Goal: Task Accomplishment & Management: Manage account settings

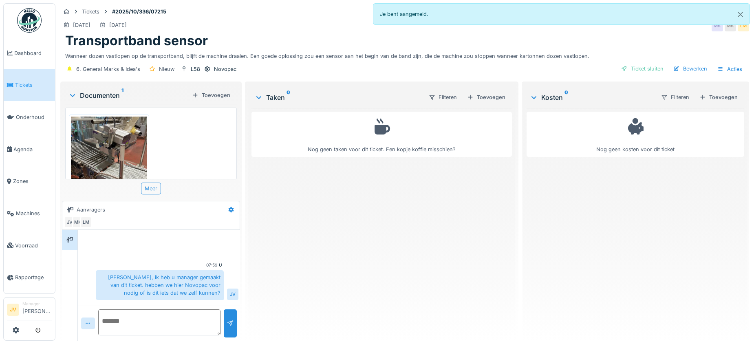
click at [20, 330] on div at bounding box center [29, 330] width 45 height 13
click at [15, 329] on icon at bounding box center [16, 330] width 7 height 7
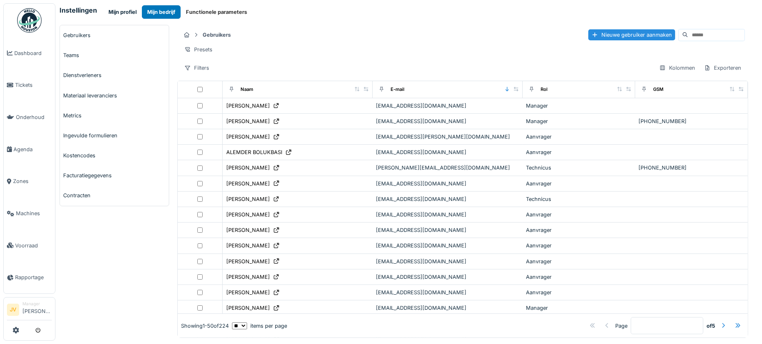
click at [133, 13] on button "Mijn profiel" at bounding box center [122, 11] width 39 height 13
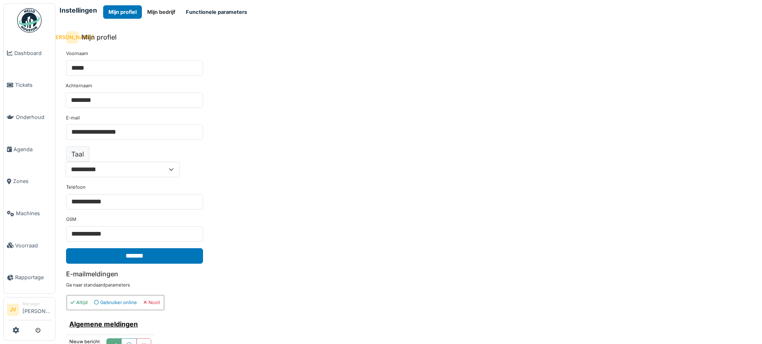
click at [229, 11] on button "Functionele parameters" at bounding box center [217, 11] width 72 height 13
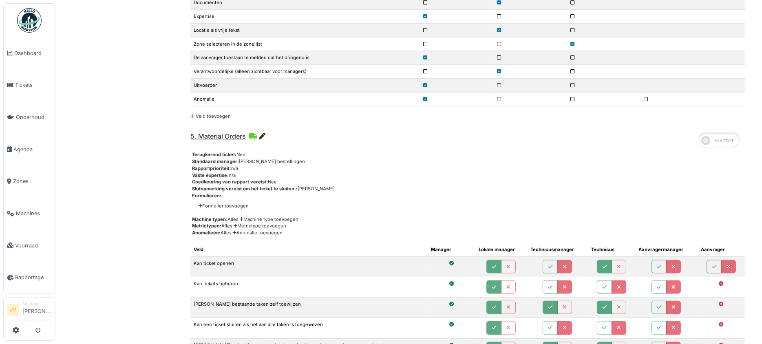
scroll to position [2039, 0]
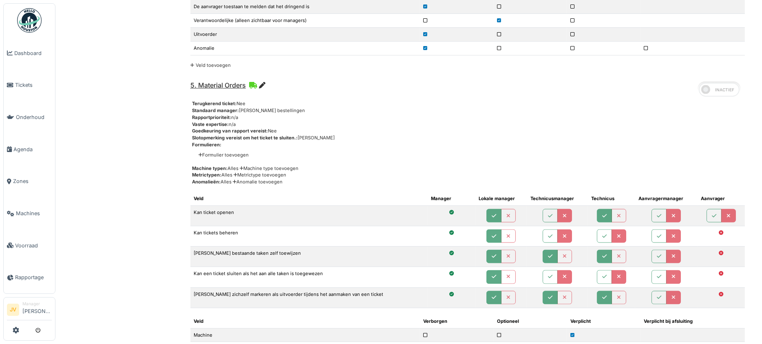
click at [263, 82] on icon at bounding box center [262, 85] width 7 height 7
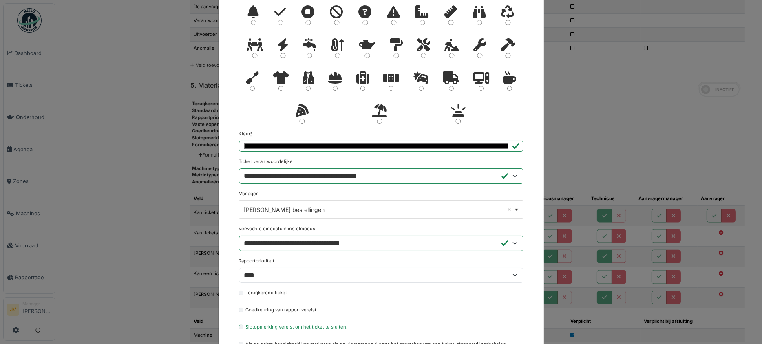
scroll to position [102, 0]
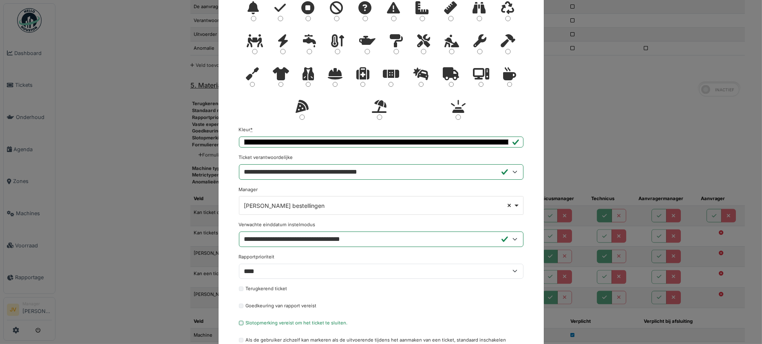
select select
click at [510, 203] on div "Remove item" at bounding box center [381, 204] width 278 height 3
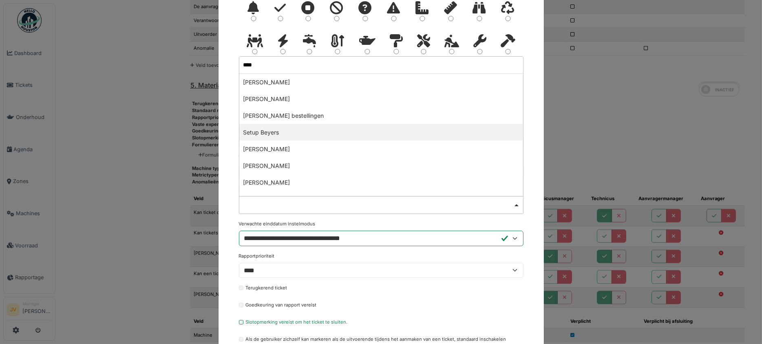
type input "*****"
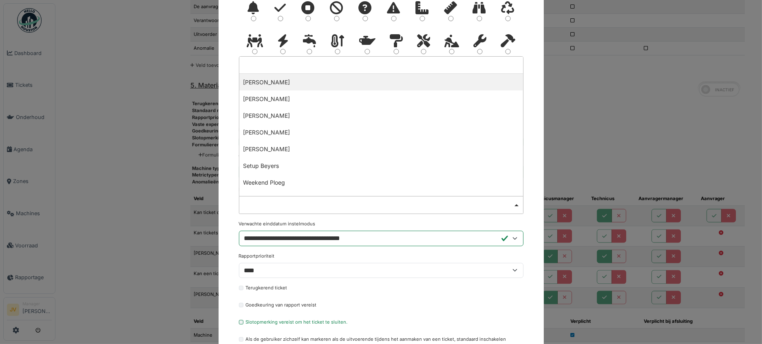
select select "*****"
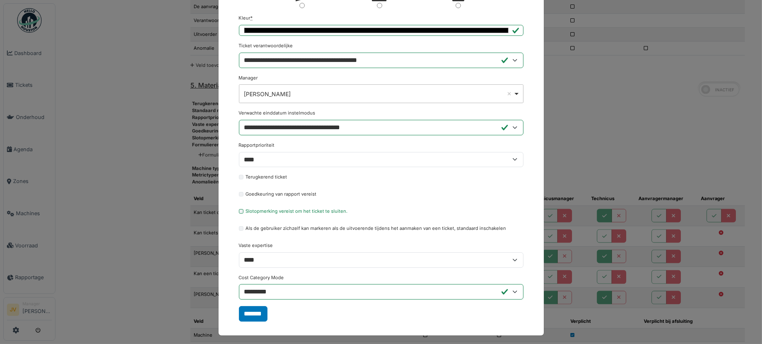
scroll to position [216, 0]
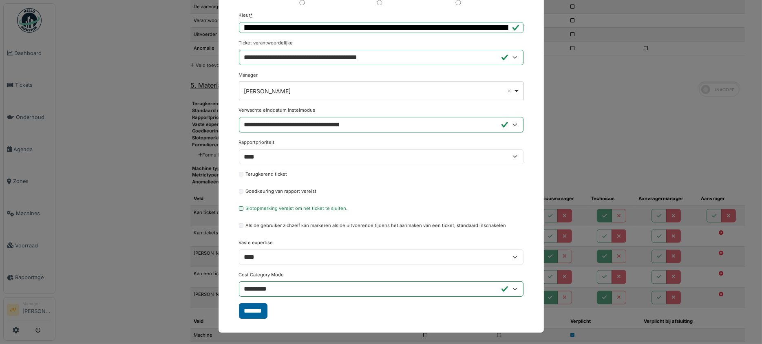
click at [252, 307] on input "*******" at bounding box center [253, 310] width 29 height 15
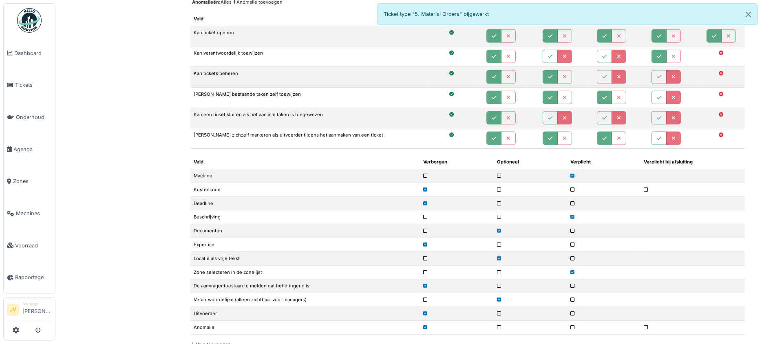
scroll to position [1529, 0]
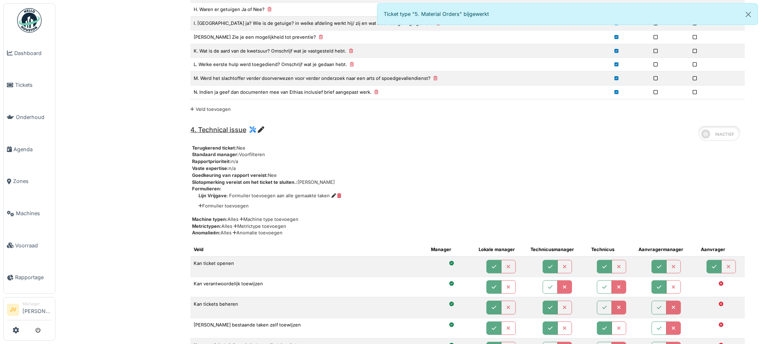
click at [618, 192] on li "Lijn Vrijgave : Formulier toevoegen aan alle gemaakte taken" at bounding box center [472, 195] width 546 height 7
click at [30, 7] on link at bounding box center [29, 20] width 30 height 30
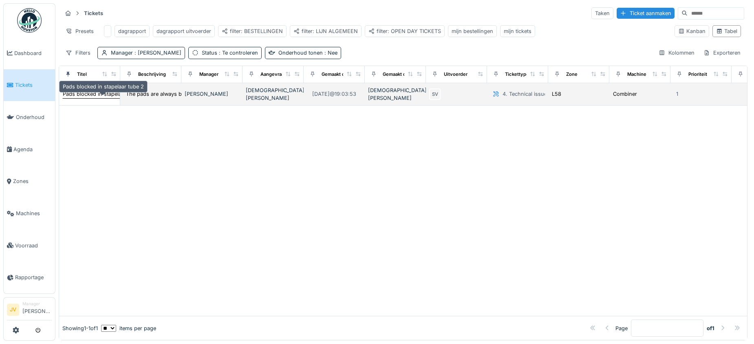
click at [95, 98] on div "Pads blocked in stapelaar tube 2" at bounding box center [103, 94] width 81 height 8
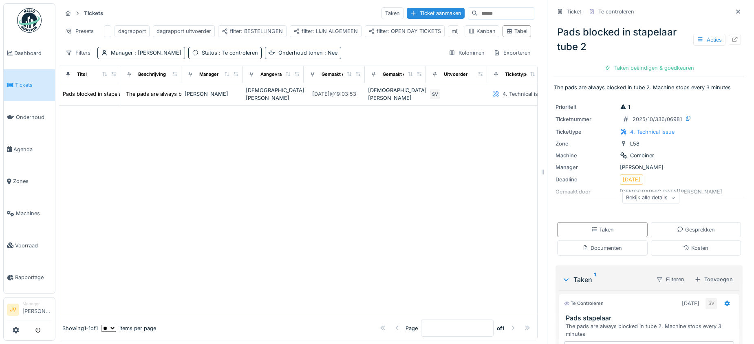
click at [640, 199] on div "Bekijk alle details" at bounding box center [651, 198] width 57 height 12
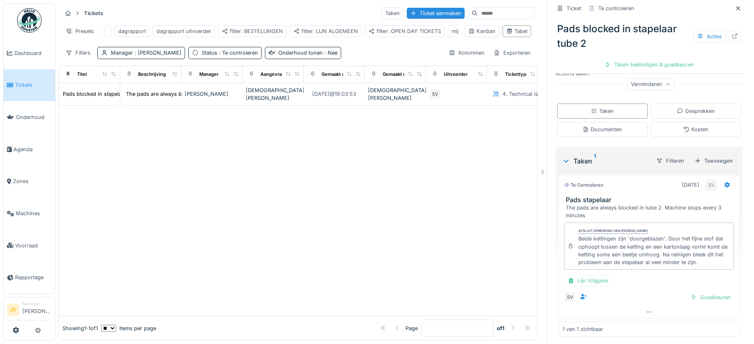
scroll to position [8, 0]
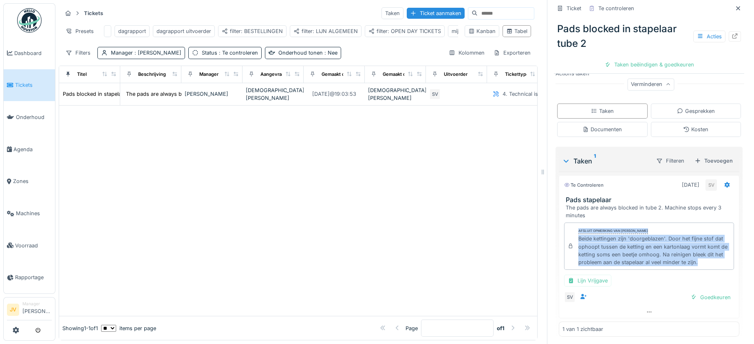
drag, startPoint x: 571, startPoint y: 220, endPoint x: 705, endPoint y: 254, distance: 138.4
click at [705, 254] on div "Afsluit opmerking van Stijn Van buggenhout Beide kettingen zijn 'doorgeblazen'.…" at bounding box center [655, 246] width 152 height 40
copy div "Afsluit opmerking van Stijn Van buggenhout Beide kettingen zijn 'doorgeblazen'.…"
click at [646, 59] on div "Taken beëindigen & goedkeuren" at bounding box center [649, 64] width 96 height 11
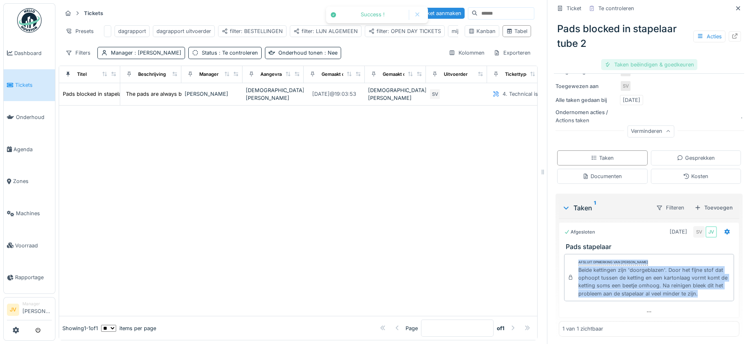
scroll to position [143, 0]
click at [646, 59] on div "Ticket sluiten" at bounding box center [649, 64] width 49 height 11
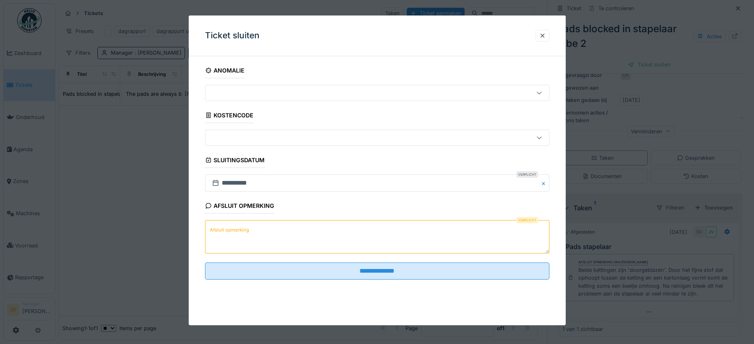
click at [261, 231] on textarea "Afsluit opmerking" at bounding box center [377, 236] width 345 height 33
paste textarea "**********"
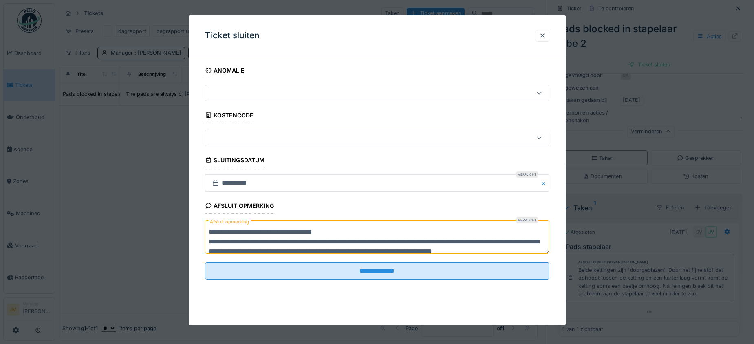
scroll to position [12, 0]
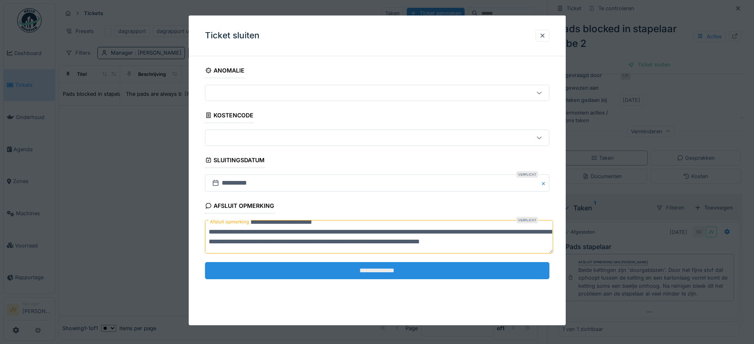
type textarea "**********"
click at [361, 267] on input "**********" at bounding box center [377, 270] width 345 height 17
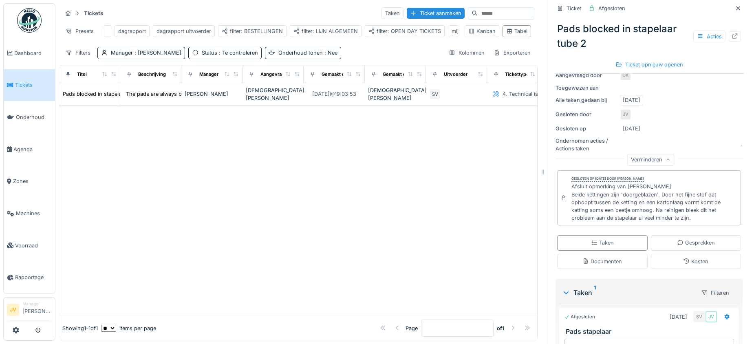
click at [24, 28] on img at bounding box center [29, 20] width 24 height 24
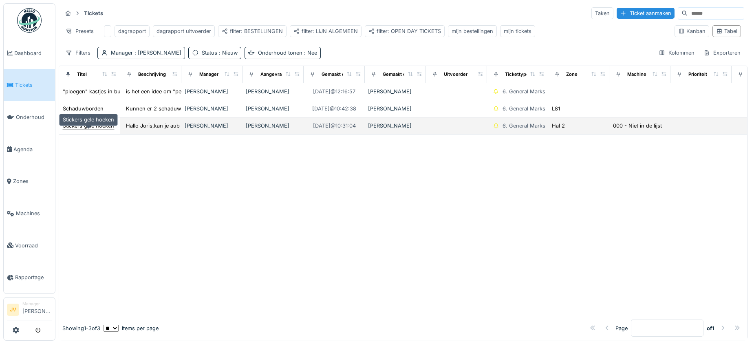
click at [92, 130] on div "Stickers gele hoeken" at bounding box center [88, 126] width 51 height 8
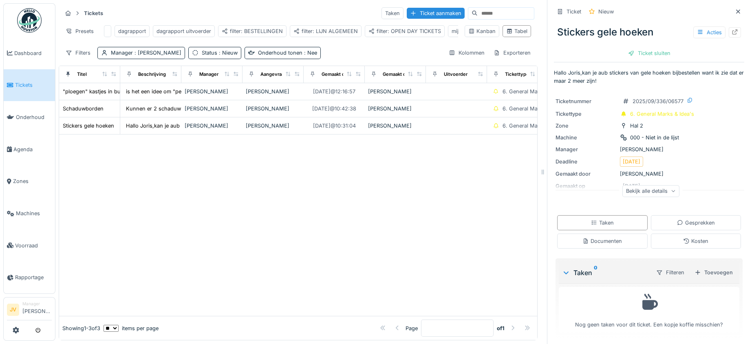
click at [623, 190] on div "Bekijk alle details" at bounding box center [651, 191] width 57 height 12
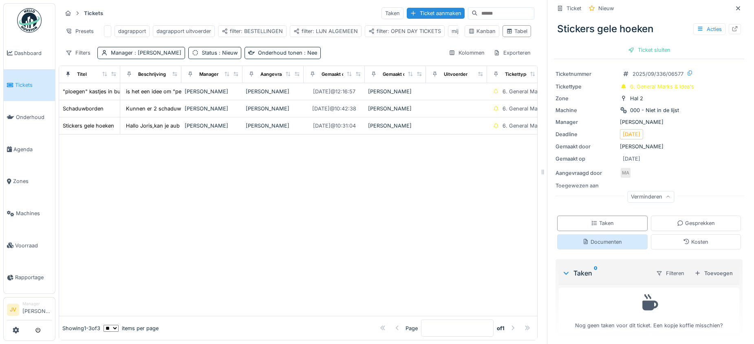
scroll to position [8, 0]
click at [694, 23] on div "Acties" at bounding box center [710, 29] width 32 height 12
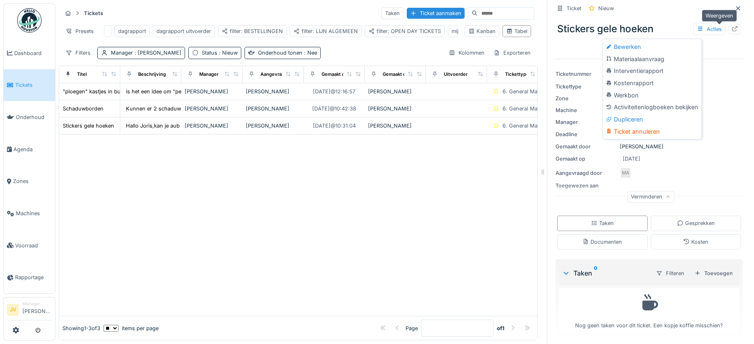
click at [733, 26] on icon at bounding box center [735, 28] width 5 height 5
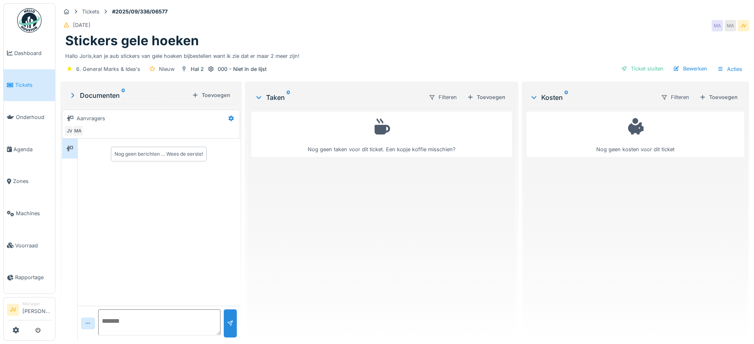
scroll to position [8, 0]
click at [126, 318] on textarea at bounding box center [159, 323] width 122 height 26
type textarea "**********"
click at [237, 314] on div "**********" at bounding box center [159, 323] width 162 height 35
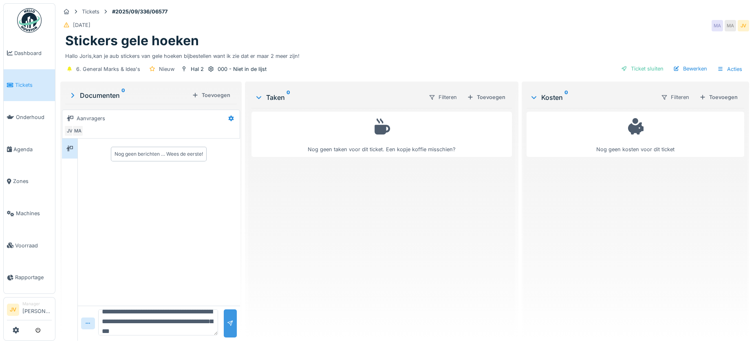
click at [232, 315] on div at bounding box center [230, 324] width 13 height 28
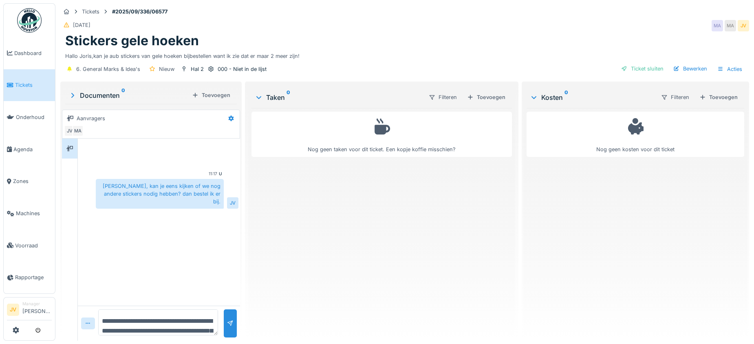
click at [568, 232] on div "Nog geen kosten voor dit ticket" at bounding box center [636, 221] width 218 height 226
click at [29, 29] on img at bounding box center [29, 20] width 24 height 24
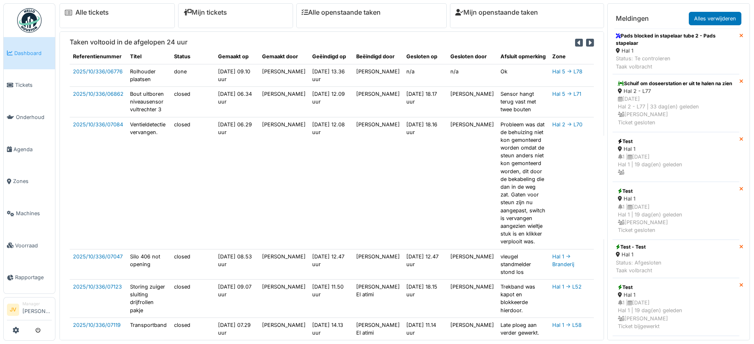
click at [256, 20] on div "Mijn tickets" at bounding box center [235, 15] width 115 height 25
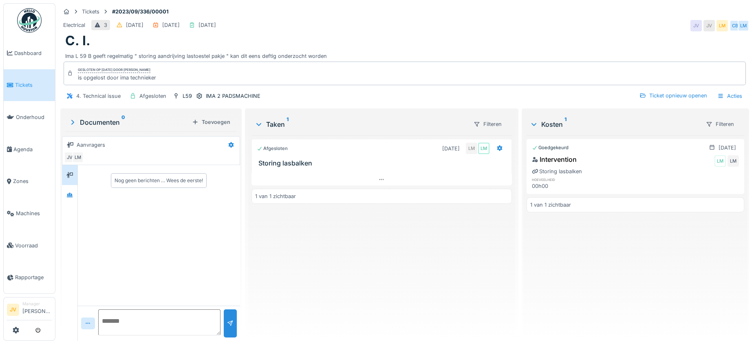
click at [31, 84] on span "Tickets" at bounding box center [33, 85] width 37 height 8
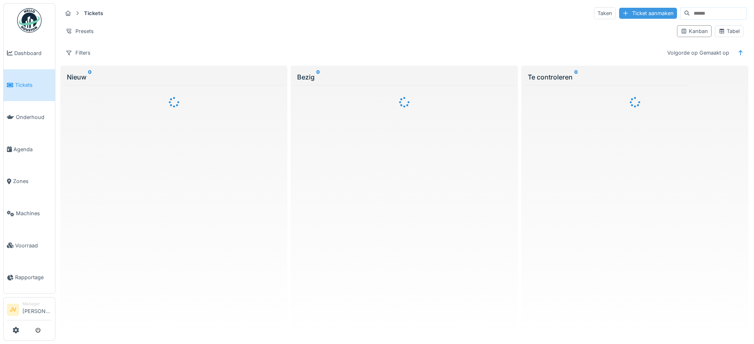
click at [619, 17] on div "Ticket aanmaken" at bounding box center [648, 13] width 58 height 11
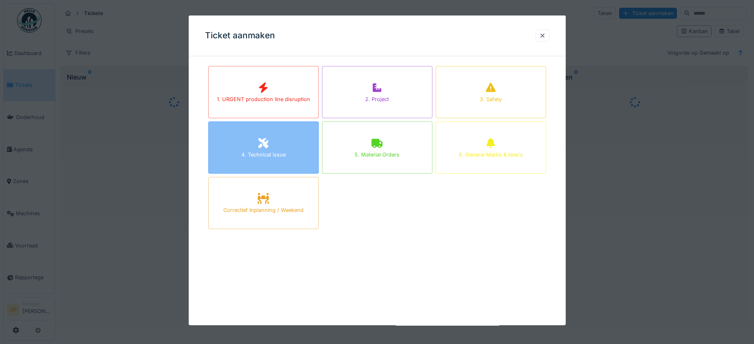
click at [285, 137] on div "4. Technical issue" at bounding box center [263, 148] width 111 height 52
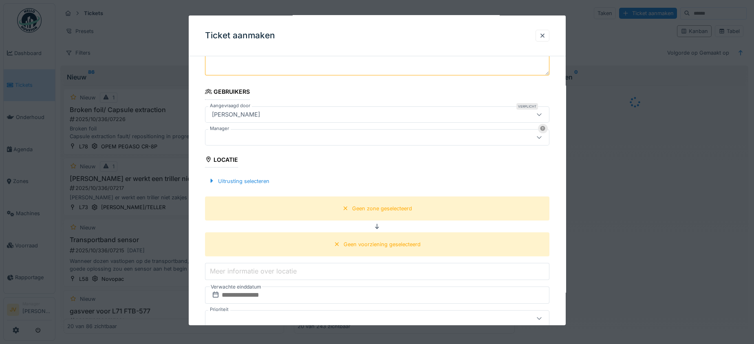
scroll to position [153, 0]
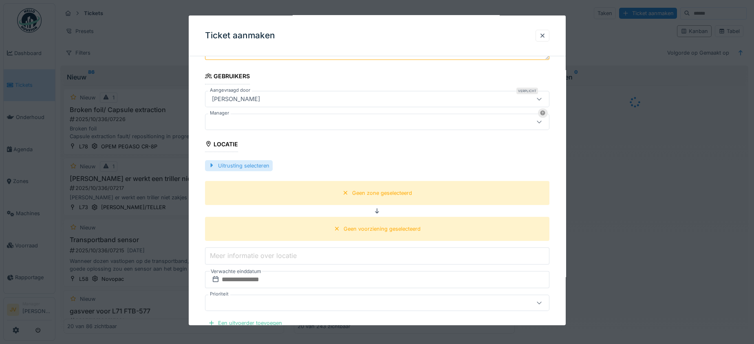
click at [212, 162] on div at bounding box center [211, 166] width 7 height 8
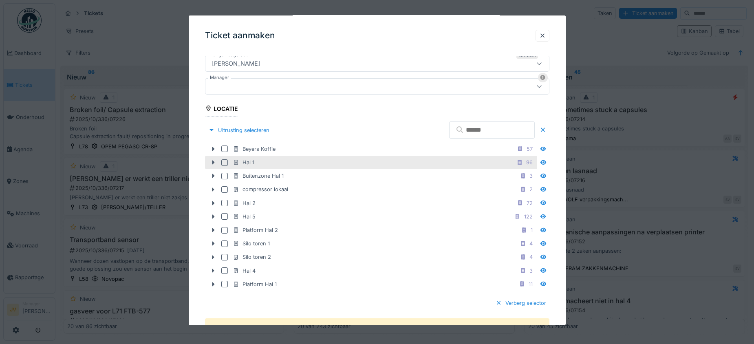
scroll to position [203, 0]
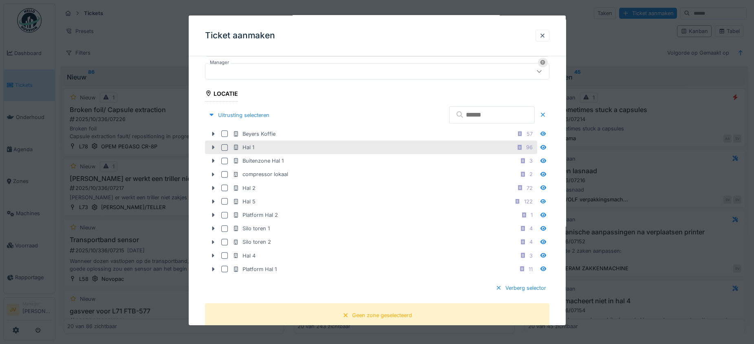
click at [212, 146] on icon at bounding box center [213, 148] width 2 height 4
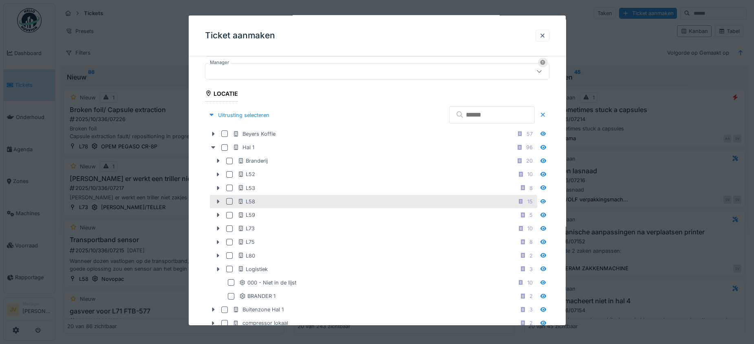
click at [217, 200] on icon at bounding box center [218, 202] width 2 height 4
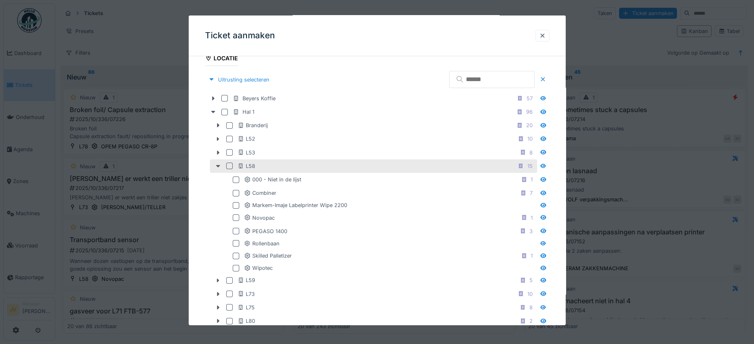
scroll to position [255, 0]
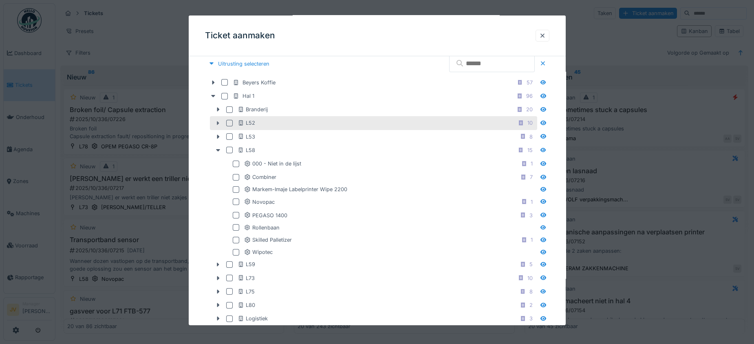
click at [215, 122] on icon at bounding box center [218, 123] width 7 height 5
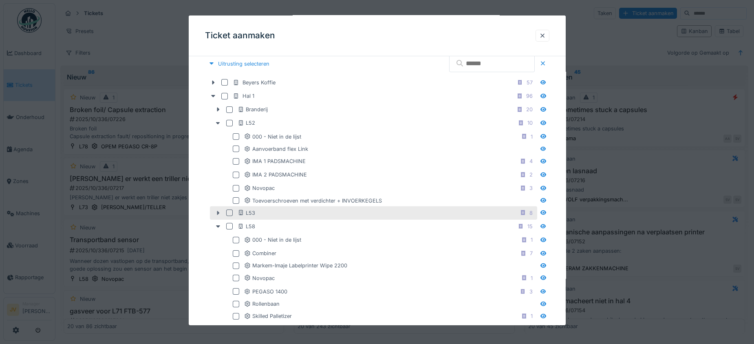
click at [218, 211] on icon at bounding box center [218, 213] width 2 height 4
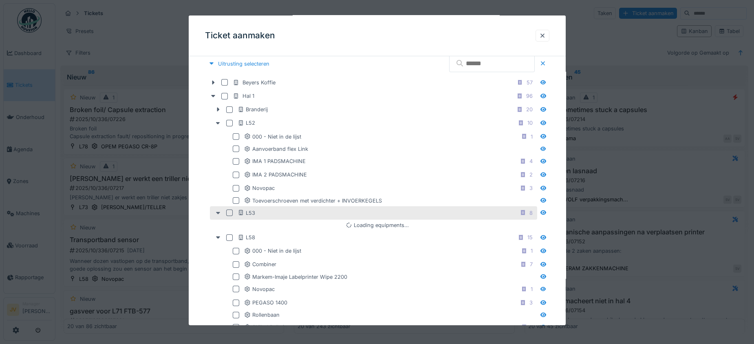
click at [215, 210] on icon at bounding box center [218, 212] width 7 height 5
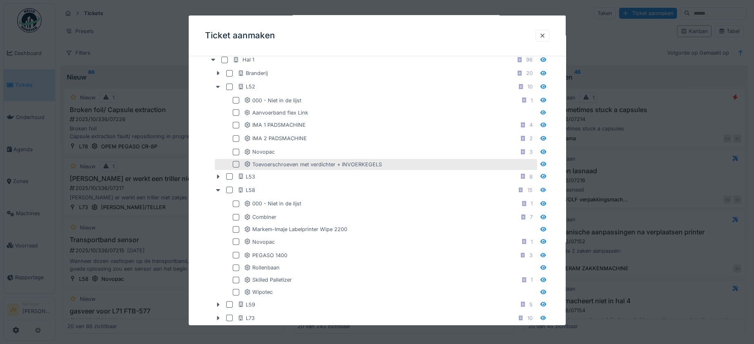
scroll to position [306, 0]
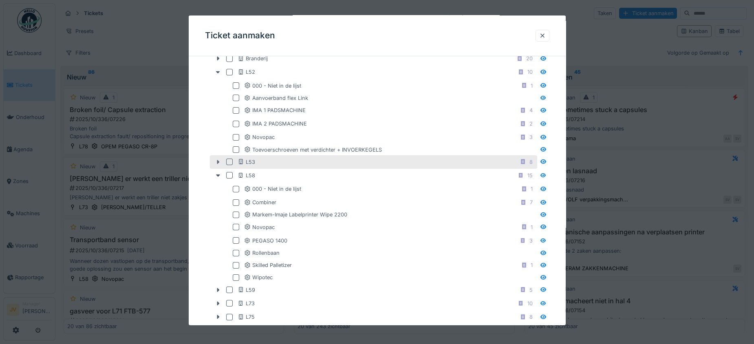
click at [218, 159] on icon at bounding box center [218, 161] width 7 height 5
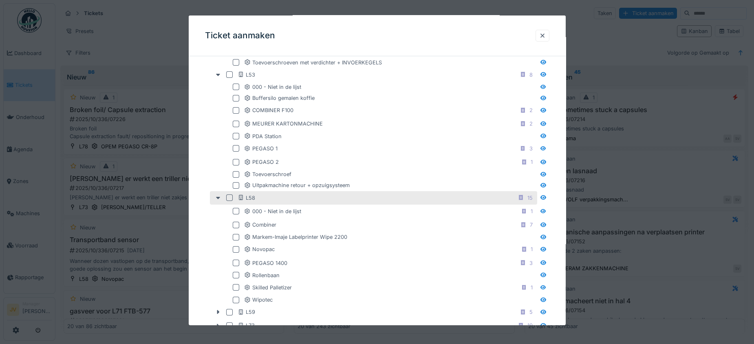
scroll to position [407, 0]
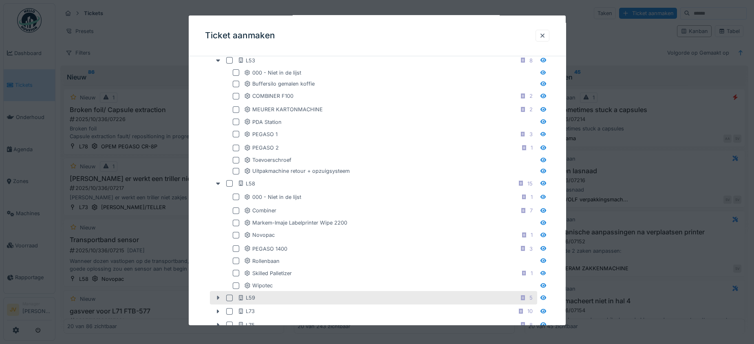
click at [216, 296] on icon at bounding box center [218, 297] width 7 height 5
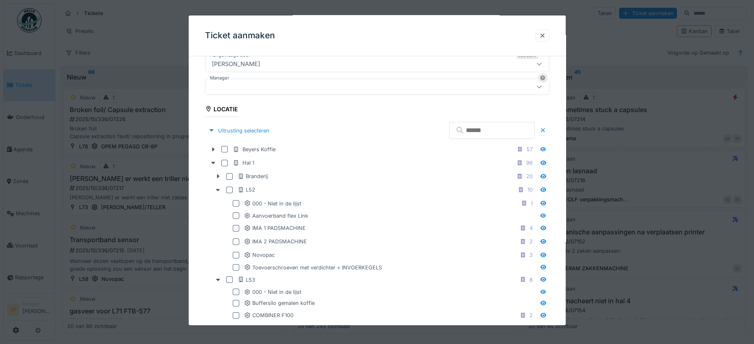
scroll to position [203, 0]
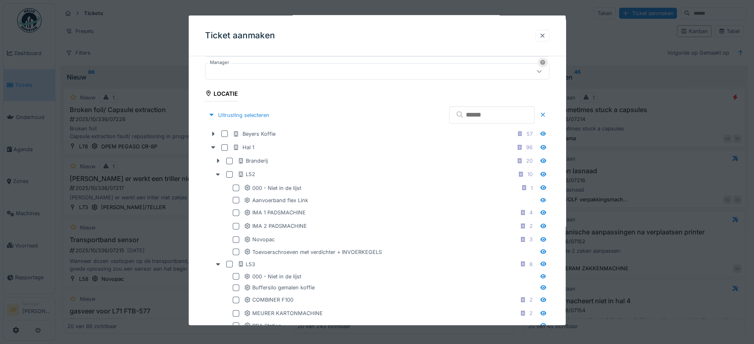
click at [550, 31] on div at bounding box center [543, 36] width 14 height 12
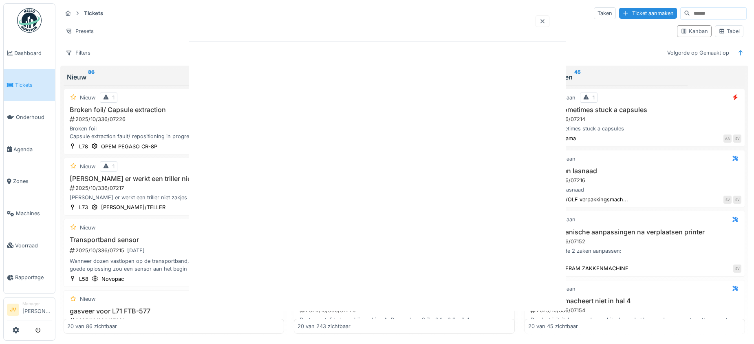
scroll to position [0, 0]
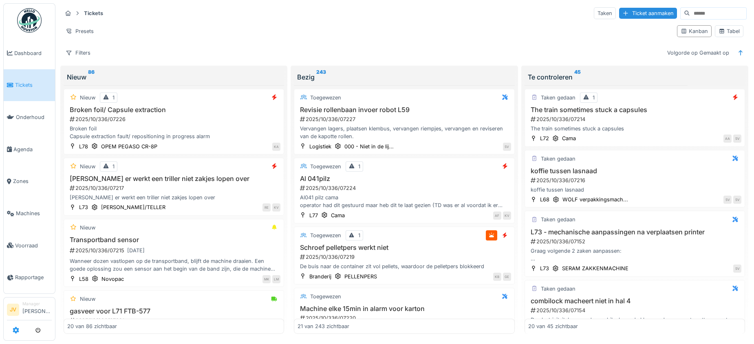
click at [18, 329] on icon at bounding box center [16, 330] width 7 height 7
click at [16, 329] on icon at bounding box center [16, 330] width 7 height 7
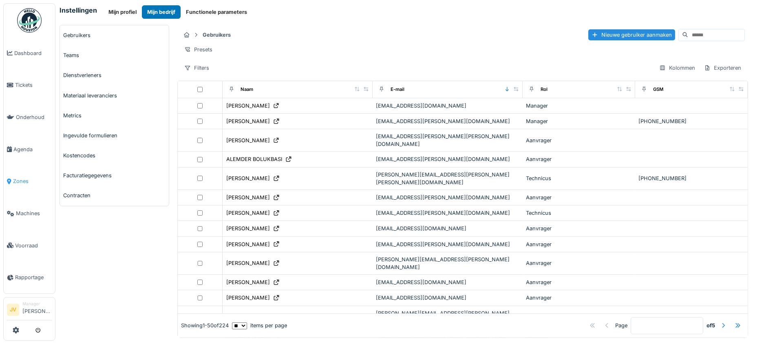
click at [12, 180] on li "Zones" at bounding box center [29, 181] width 45 height 8
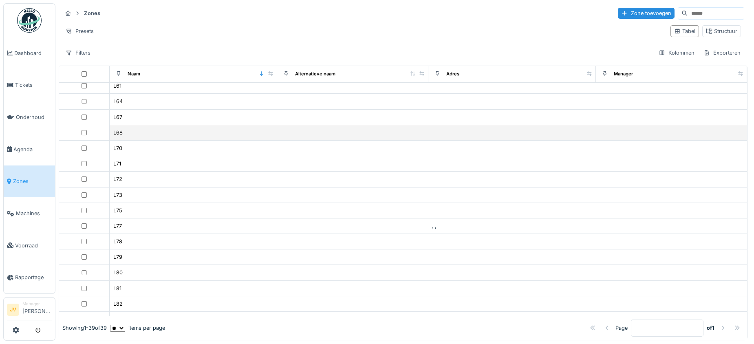
scroll to position [203, 0]
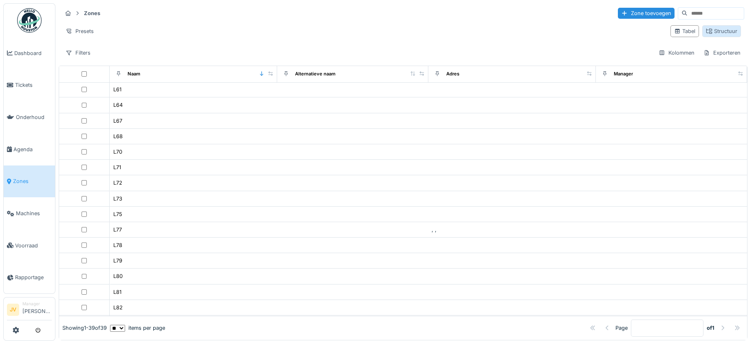
click at [715, 31] on div "Structuur" at bounding box center [721, 31] width 31 height 8
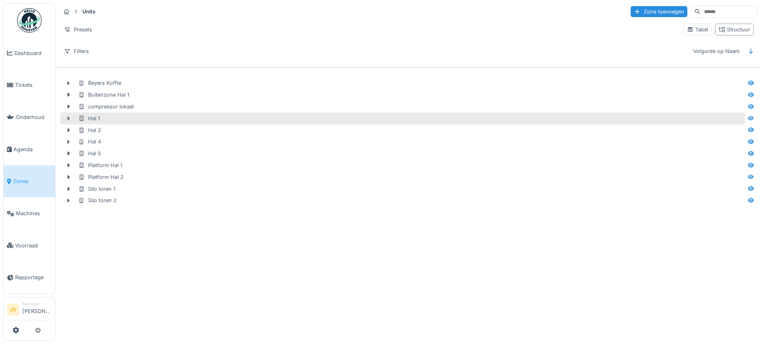
click at [67, 118] on icon at bounding box center [68, 118] width 7 height 5
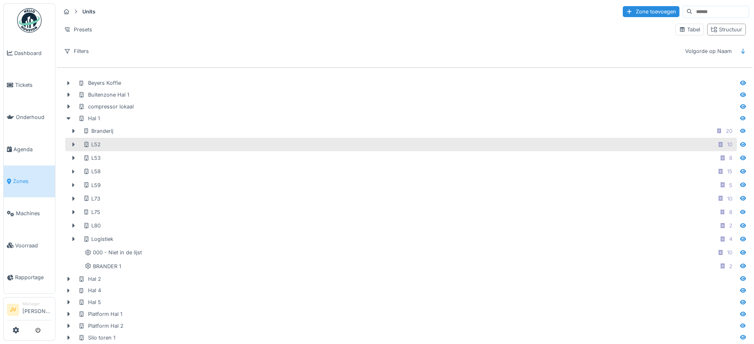
click at [72, 146] on icon at bounding box center [73, 144] width 7 height 5
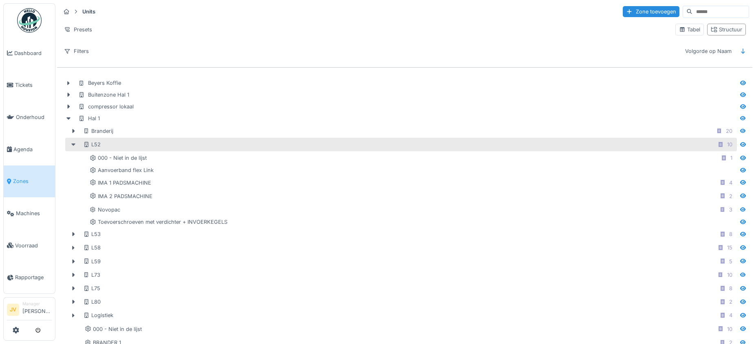
click at [76, 146] on icon at bounding box center [73, 144] width 7 height 5
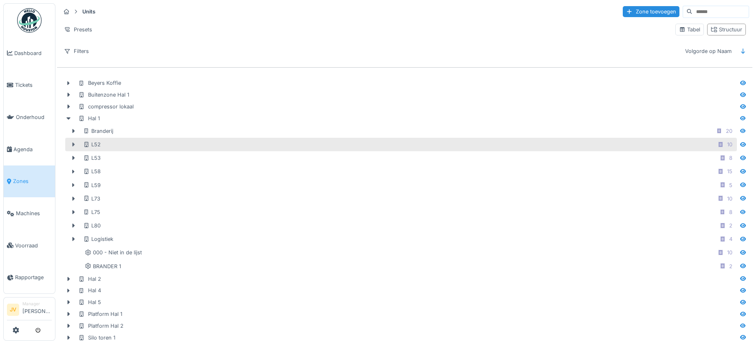
click at [71, 146] on icon at bounding box center [73, 144] width 7 height 5
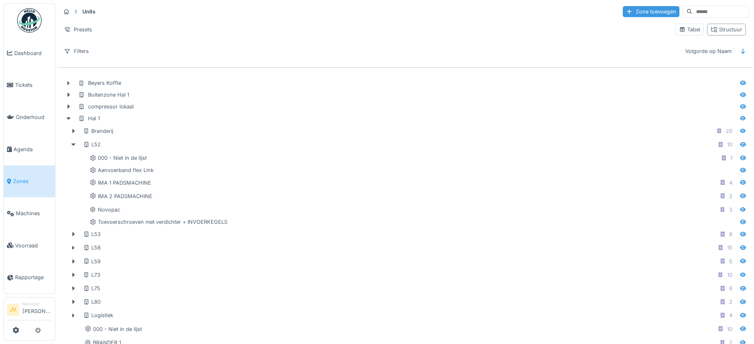
click at [636, 13] on div "Zone toevoegen" at bounding box center [651, 11] width 57 height 11
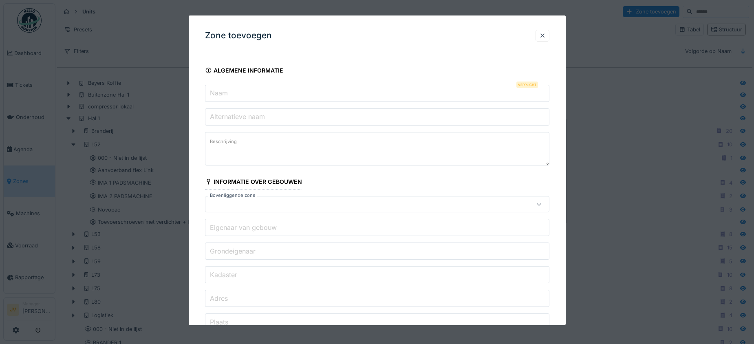
click at [277, 97] on input "Naam" at bounding box center [377, 93] width 345 height 17
click at [463, 139] on textarea "Beschrijving" at bounding box center [377, 148] width 345 height 33
click at [220, 91] on label "Naam" at bounding box center [218, 93] width 21 height 10
click at [220, 91] on input "Naam" at bounding box center [377, 93] width 345 height 17
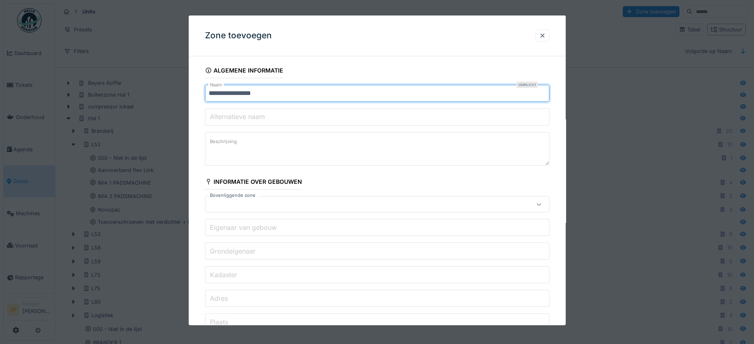
type input "**********"
click at [260, 120] on label "Alternatieve naam" at bounding box center [237, 117] width 58 height 10
click at [260, 120] on input "Alternatieve naam" at bounding box center [377, 116] width 345 height 17
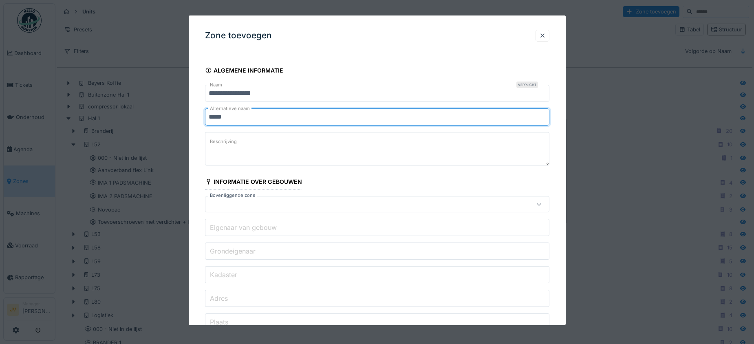
type input "*****"
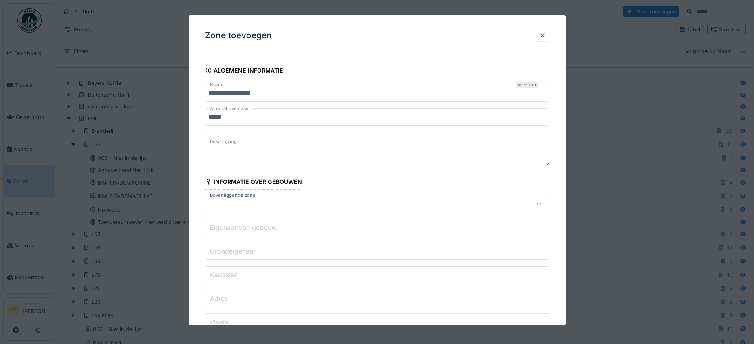
click at [542, 204] on icon at bounding box center [539, 204] width 7 height 5
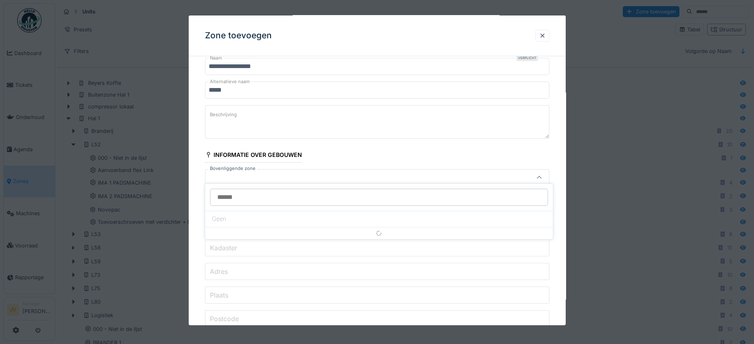
scroll to position [33, 0]
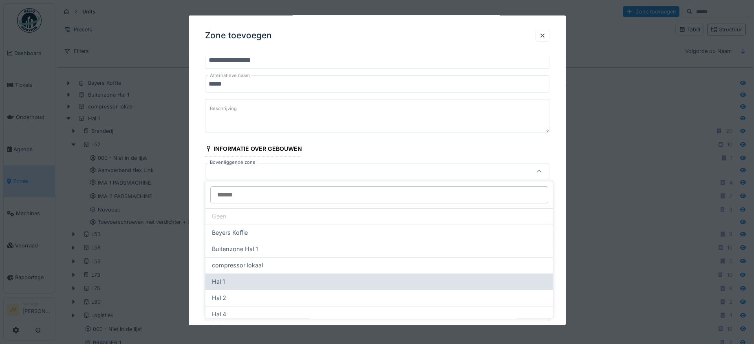
click at [283, 279] on div "Hal 1" at bounding box center [379, 281] width 335 height 9
type input "*****"
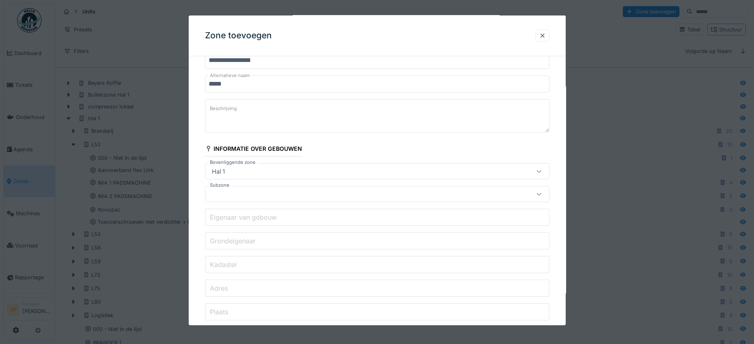
click at [548, 190] on div at bounding box center [540, 193] width 20 height 15
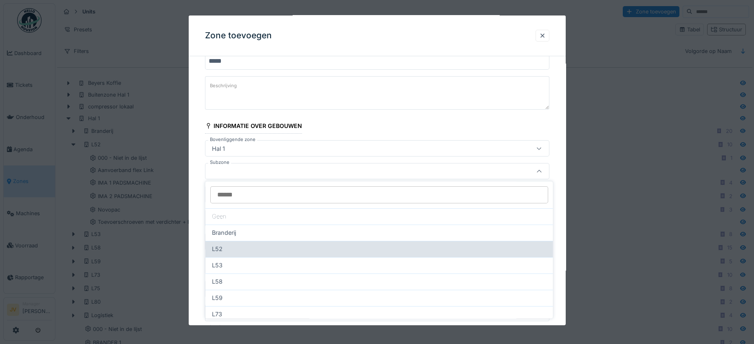
click at [266, 254] on div "L52" at bounding box center [380, 249] width 348 height 16
type input "*****"
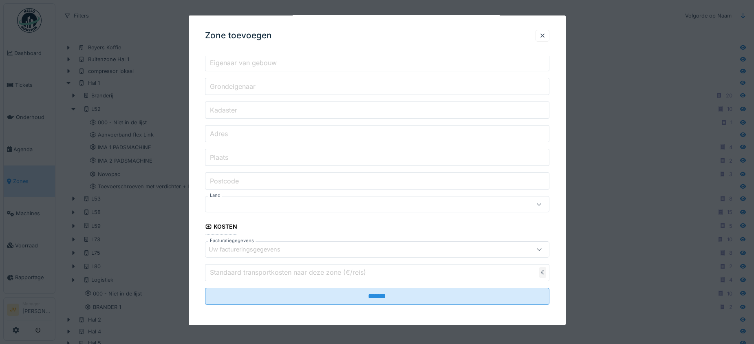
scroll to position [51, 0]
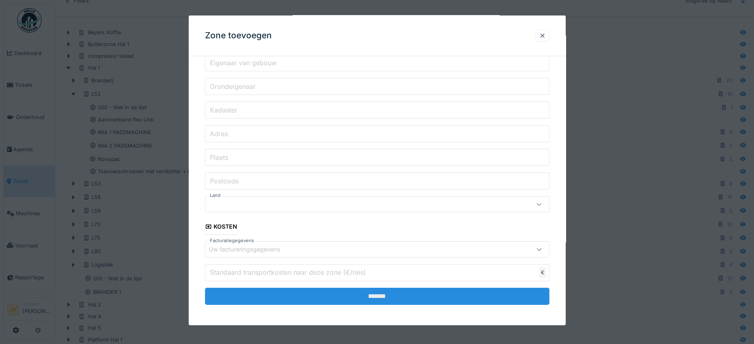
click at [386, 293] on input "*******" at bounding box center [377, 295] width 345 height 17
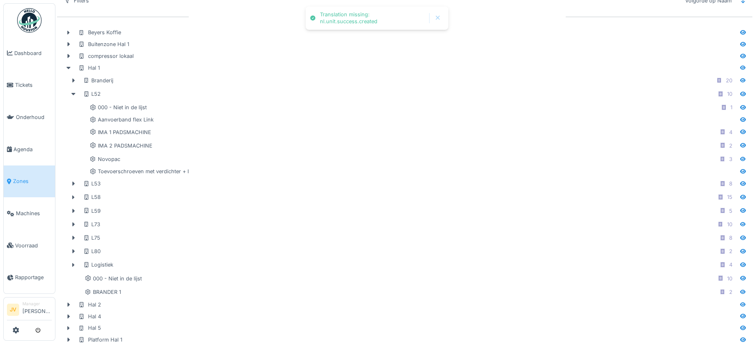
scroll to position [0, 0]
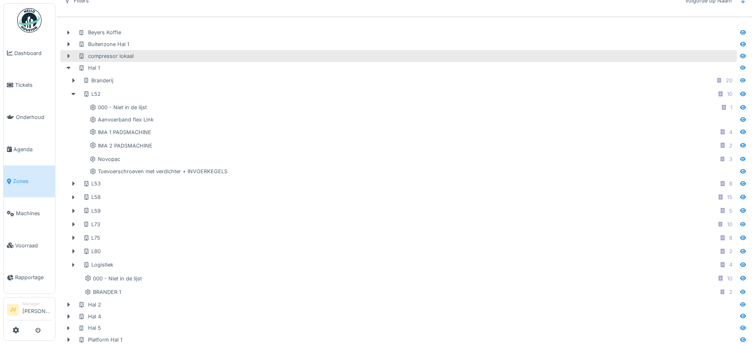
click at [65, 56] on icon at bounding box center [68, 55] width 7 height 5
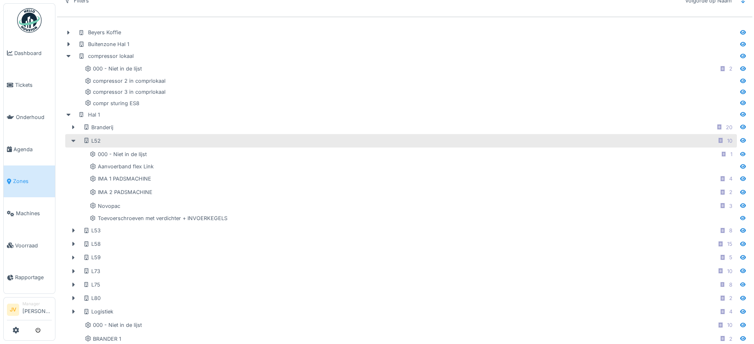
click at [72, 140] on icon at bounding box center [73, 141] width 4 height 2
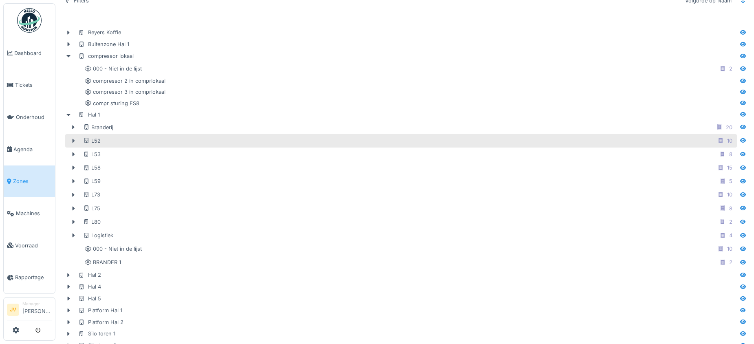
click at [72, 139] on icon at bounding box center [73, 140] width 7 height 5
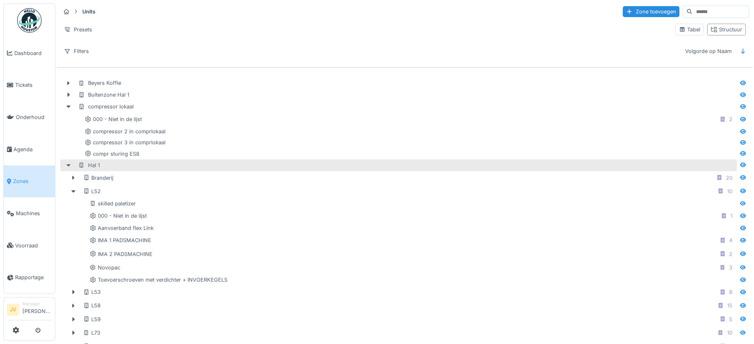
click at [68, 165] on icon at bounding box center [68, 165] width 4 height 2
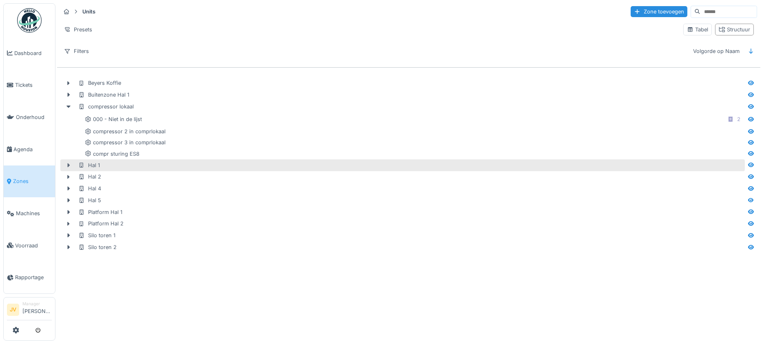
click at [65, 162] on div at bounding box center [68, 165] width 13 height 9
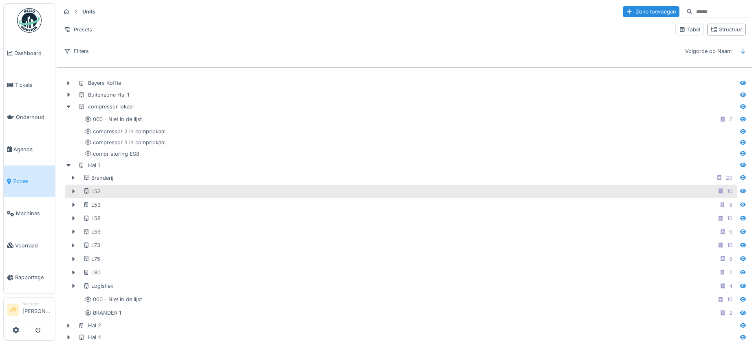
click at [74, 190] on icon at bounding box center [73, 191] width 7 height 5
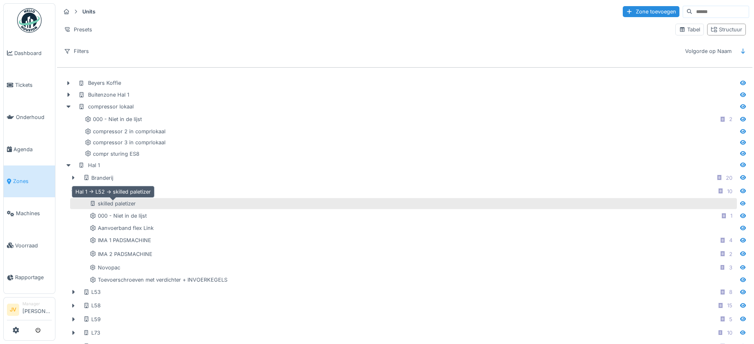
click at [127, 202] on div "skilled paletizer" at bounding box center [113, 204] width 46 height 8
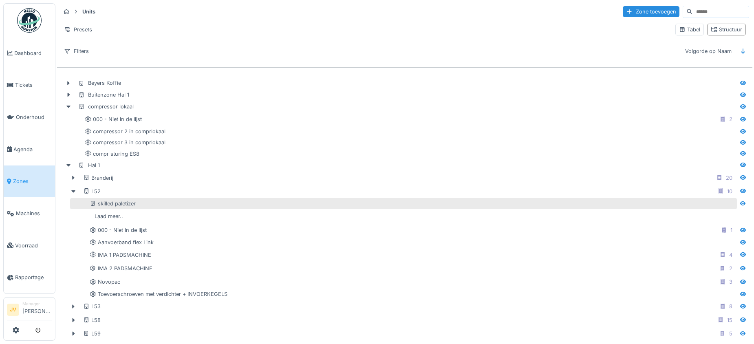
click at [144, 201] on div "skilled paletizer" at bounding box center [413, 204] width 646 height 8
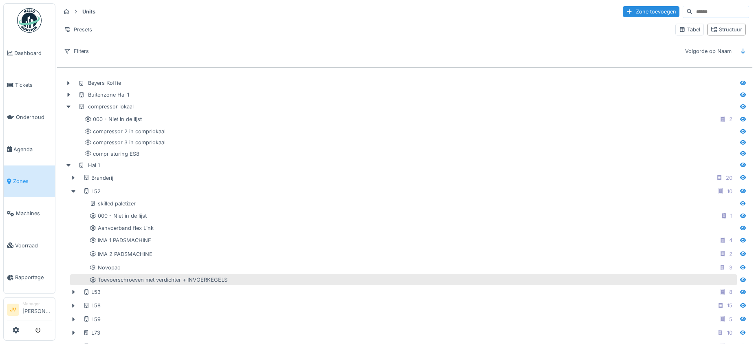
scroll to position [51, 0]
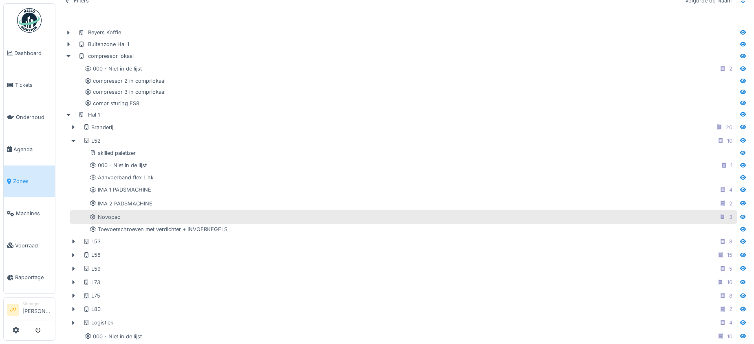
drag, startPoint x: 175, startPoint y: 154, endPoint x: 168, endPoint y: 215, distance: 61.2
click at [168, 215] on div "Beyers Koffie Buitenzone Hal 1 compressor lokaal 000 - Niet in de lijst 2 compr…" at bounding box center [405, 233] width 696 height 419
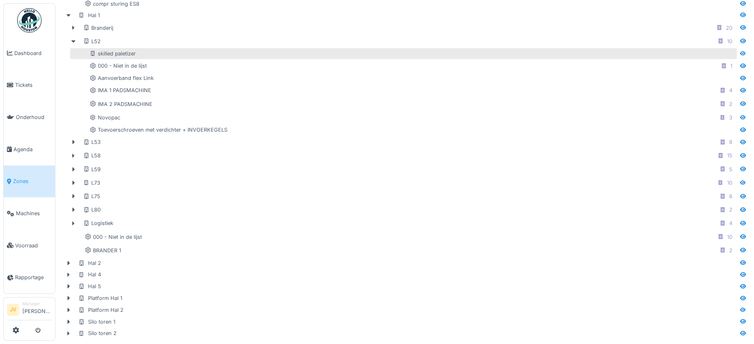
scroll to position [0, 0]
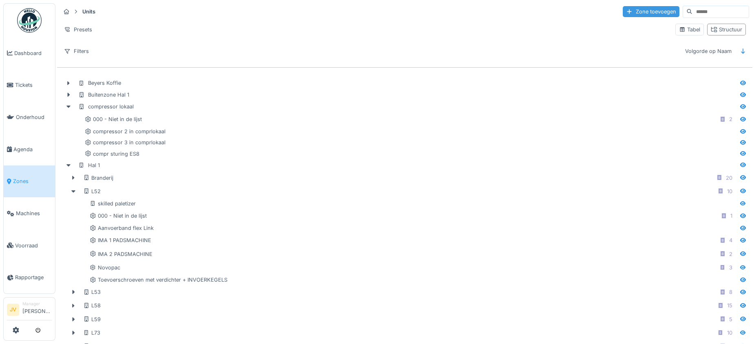
click at [628, 13] on div "Zone toevoegen" at bounding box center [651, 11] width 57 height 11
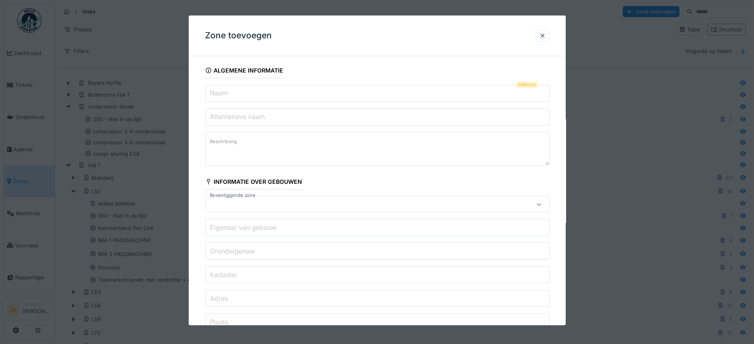
click at [296, 94] on input "Naam" at bounding box center [377, 93] width 345 height 17
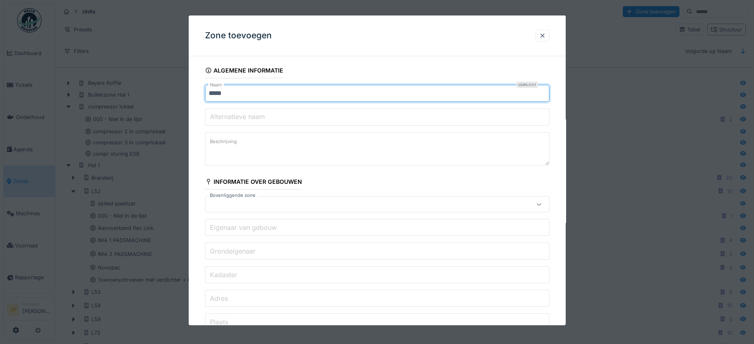
type input "*****"
click at [542, 205] on icon at bounding box center [539, 204] width 7 height 5
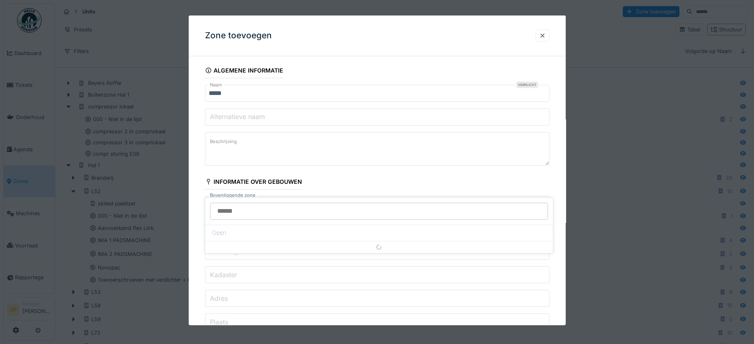
scroll to position [33, 0]
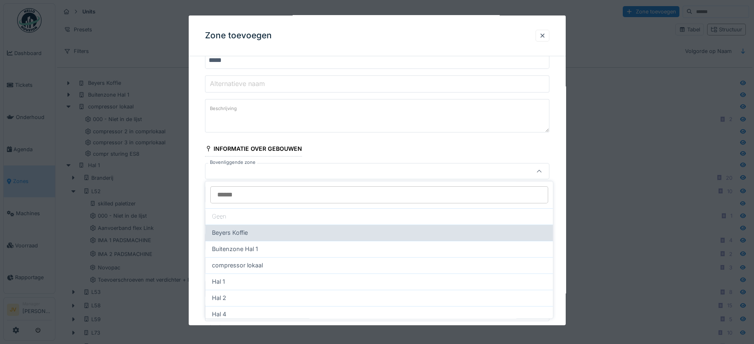
click at [304, 226] on div "Beyers Koffie" at bounding box center [380, 233] width 348 height 16
type input "*****"
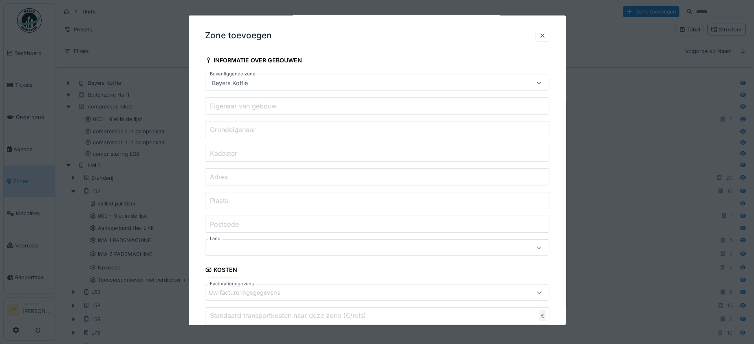
scroll to position [165, 0]
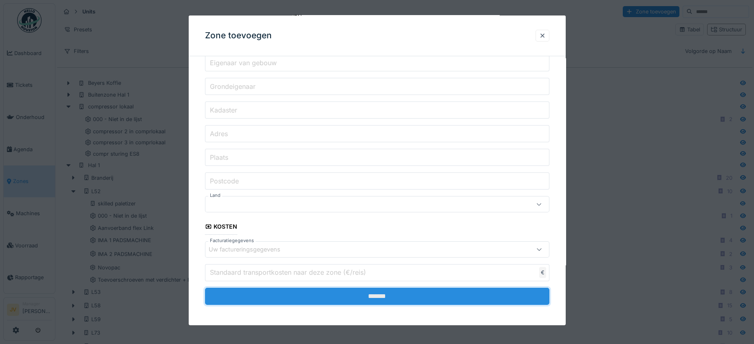
click at [424, 293] on input "*******" at bounding box center [377, 295] width 345 height 17
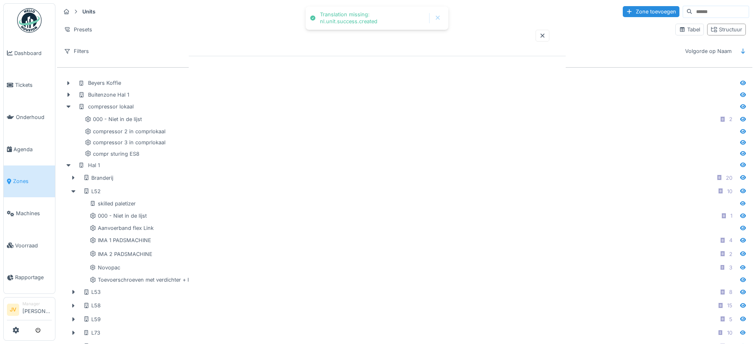
scroll to position [0, 0]
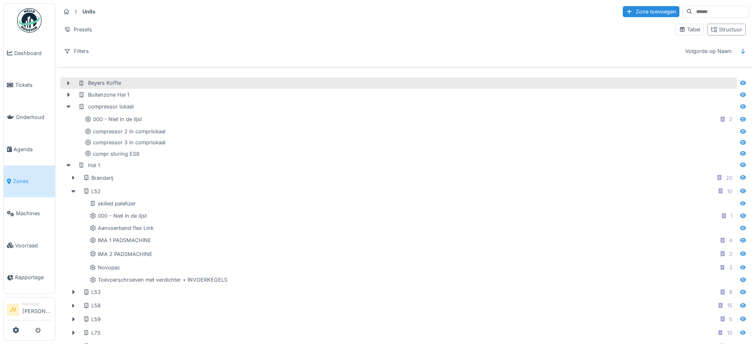
click at [96, 82] on div "Beyers Koffie" at bounding box center [99, 83] width 43 height 8
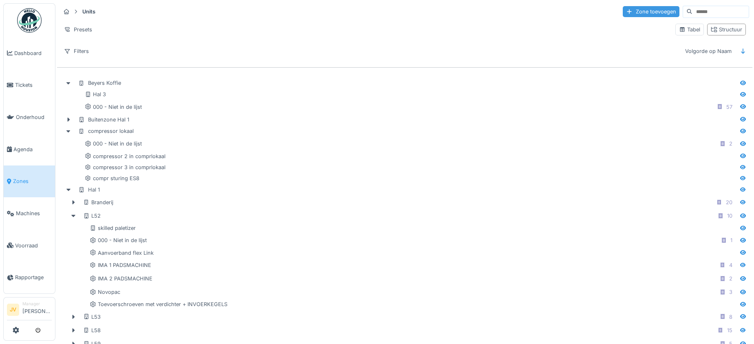
click at [642, 11] on div "Zone toevoegen" at bounding box center [651, 11] width 57 height 11
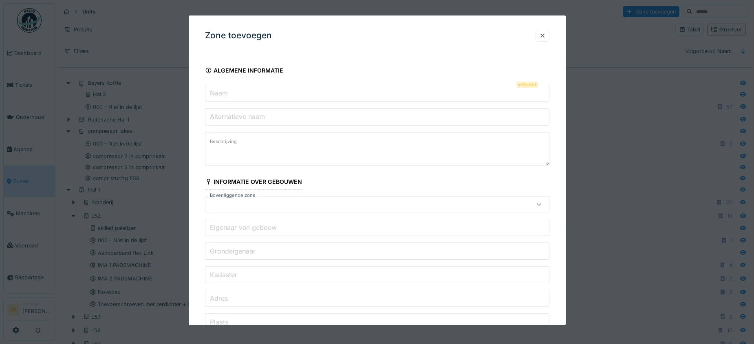
click at [288, 99] on input "Naam" at bounding box center [377, 93] width 345 height 17
type input "*****"
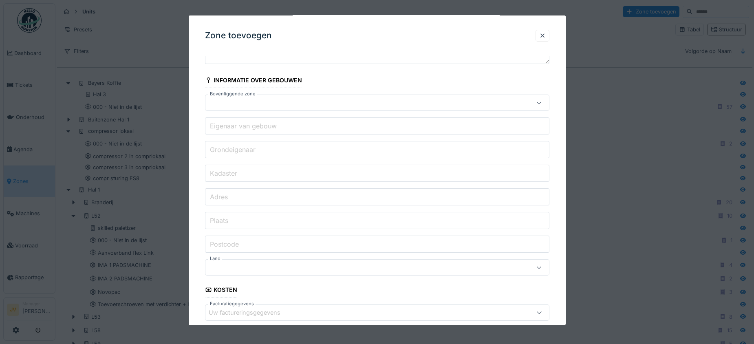
scroll to position [165, 0]
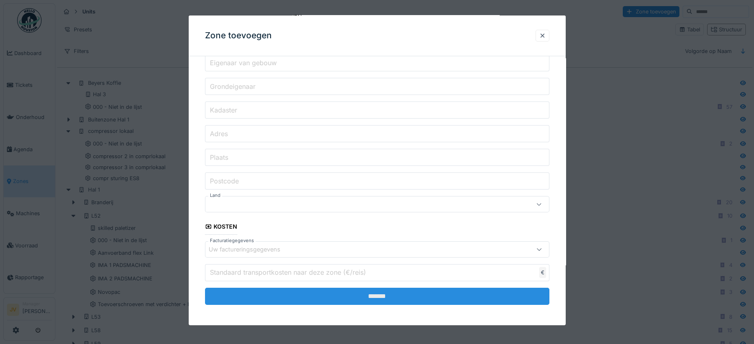
click at [339, 296] on input "*******" at bounding box center [377, 295] width 345 height 17
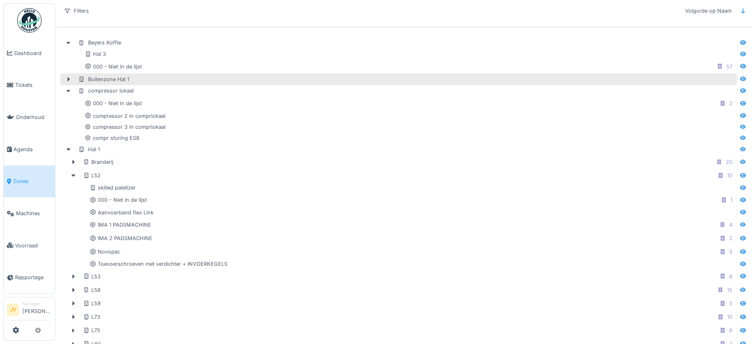
scroll to position [0, 0]
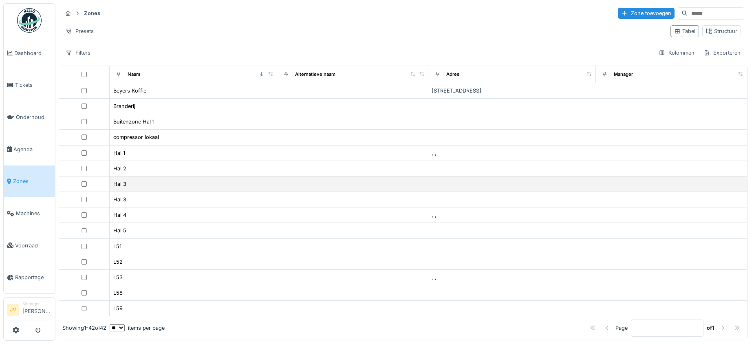
click at [139, 177] on td "Hal 3" at bounding box center [194, 184] width 168 height 15
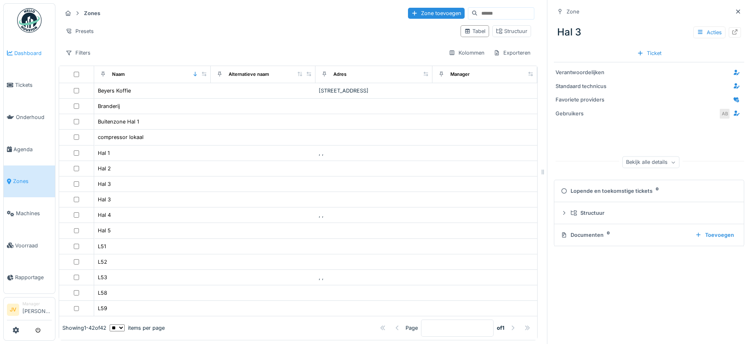
click at [26, 54] on span "Dashboard" at bounding box center [33, 53] width 38 height 8
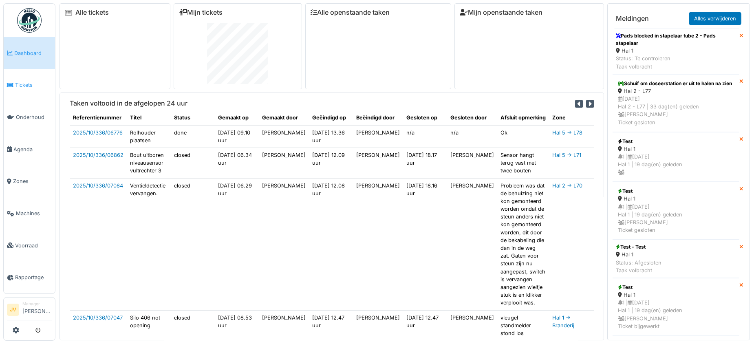
click at [24, 86] on span "Tickets" at bounding box center [33, 85] width 37 height 8
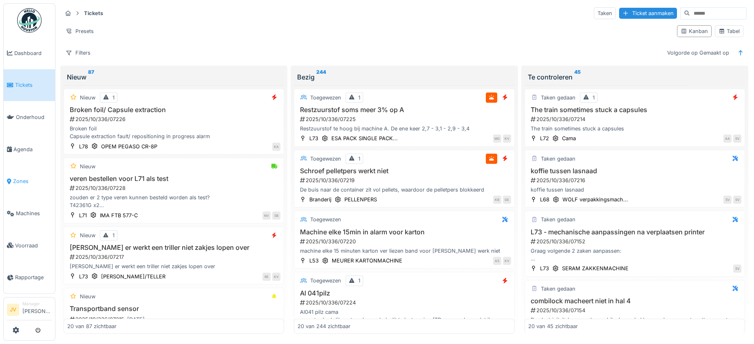
click at [25, 177] on span "Zones" at bounding box center [32, 181] width 39 height 8
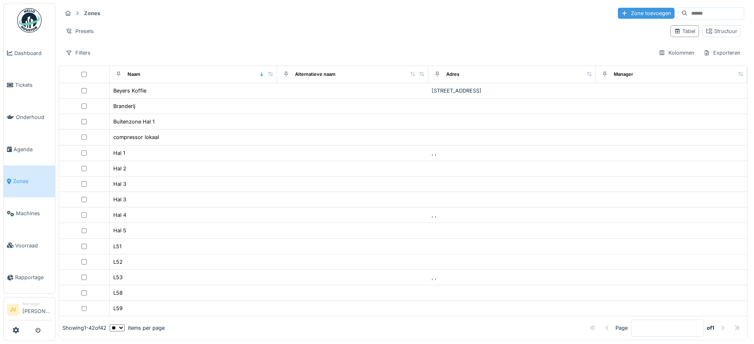
click at [626, 13] on div "Zone toevoegen" at bounding box center [646, 13] width 57 height 11
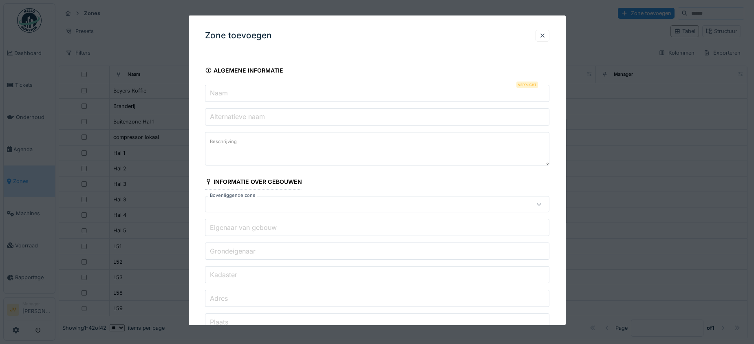
click at [232, 95] on input "Naam" at bounding box center [377, 93] width 345 height 17
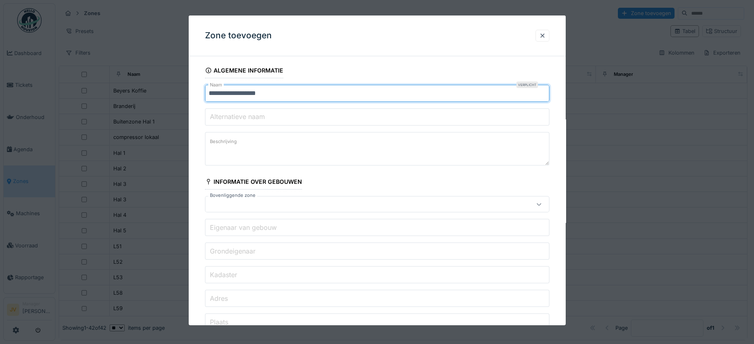
type input "**********"
click at [543, 202] on icon at bounding box center [539, 204] width 7 height 5
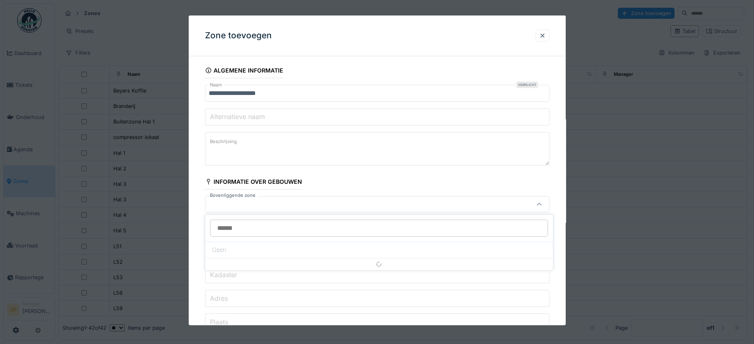
scroll to position [33, 0]
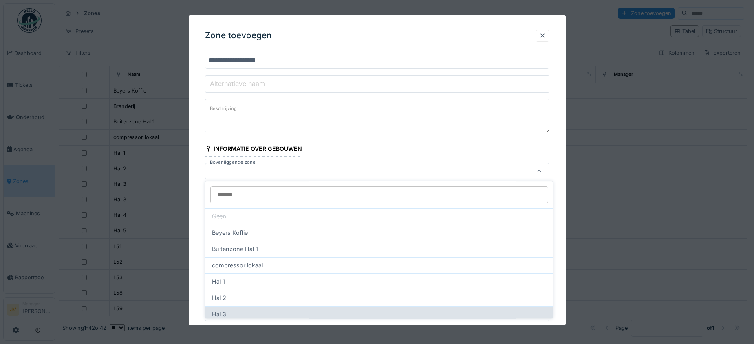
click at [328, 308] on div "Hal 3" at bounding box center [380, 314] width 348 height 16
type input "*****"
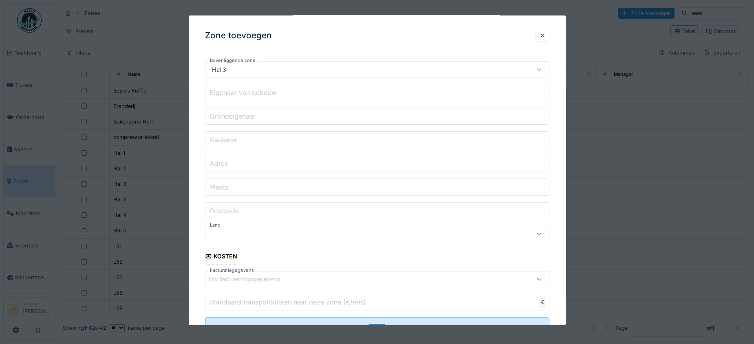
scroll to position [165, 0]
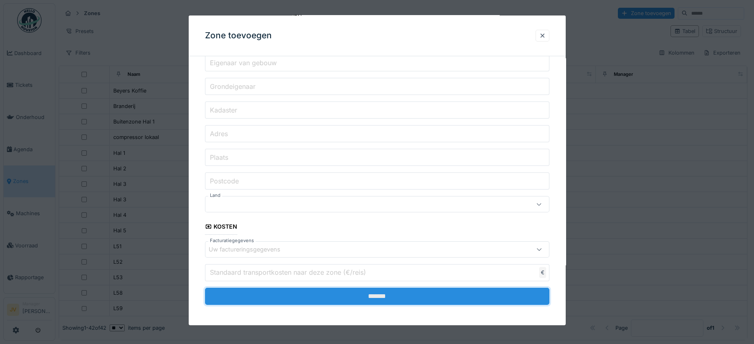
click at [370, 296] on input "*******" at bounding box center [377, 295] width 345 height 17
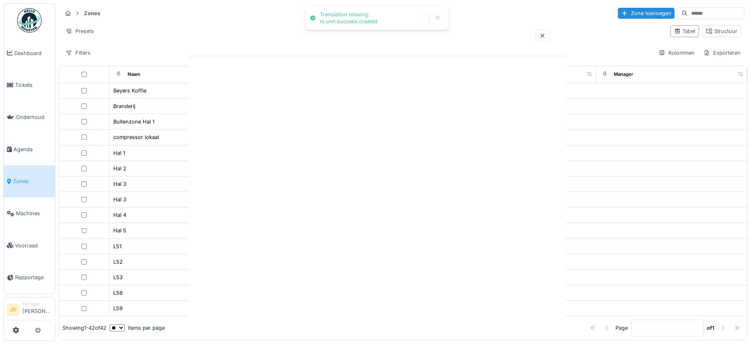
scroll to position [0, 0]
click at [23, 86] on span "Tickets" at bounding box center [33, 85] width 37 height 8
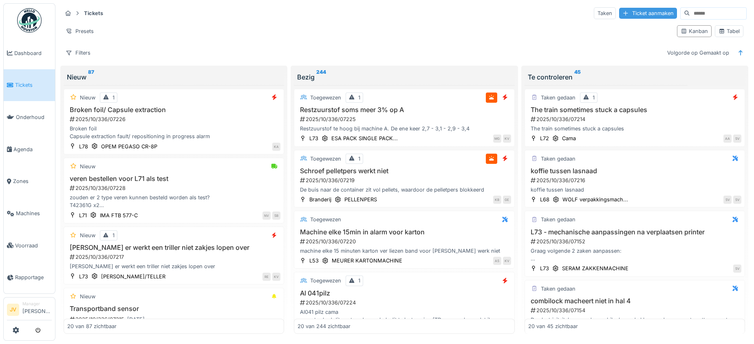
click at [619, 15] on div "Ticket aanmaken" at bounding box center [648, 13] width 58 height 11
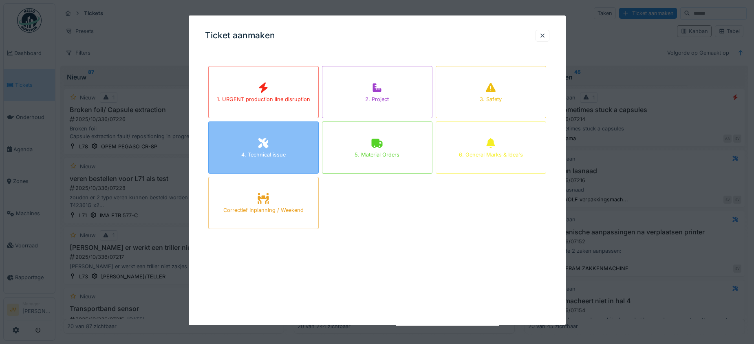
click at [290, 151] on div "4. Technical issue" at bounding box center [263, 148] width 111 height 52
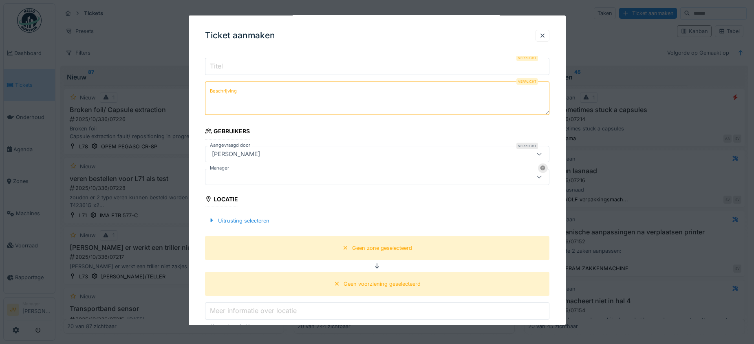
scroll to position [102, 0]
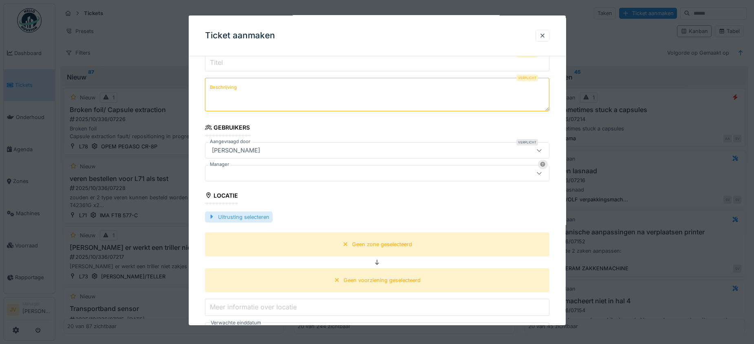
click at [209, 215] on div at bounding box center [211, 217] width 7 height 8
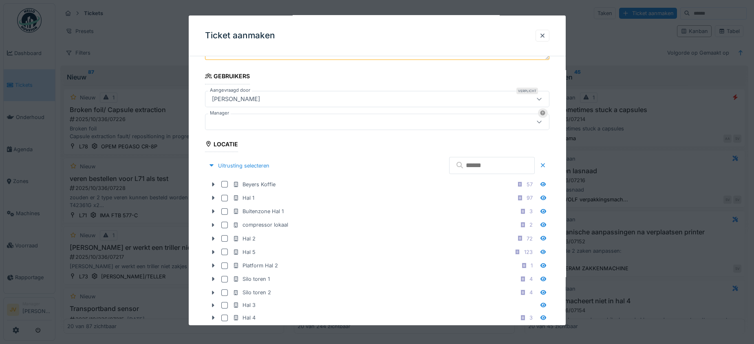
scroll to position [203, 0]
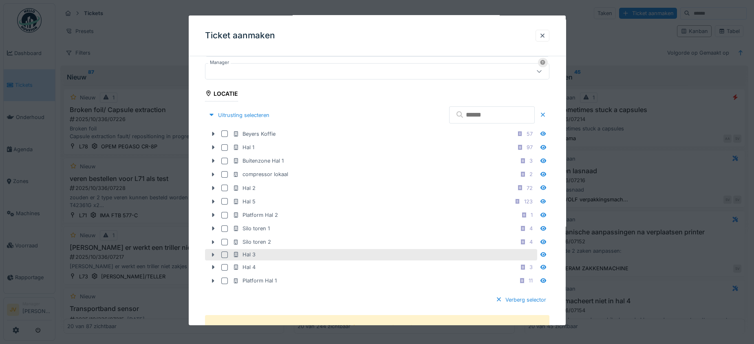
click at [212, 253] on icon at bounding box center [213, 255] width 2 height 4
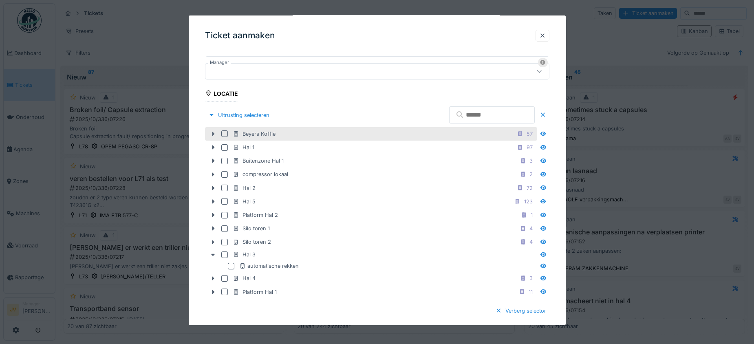
click at [212, 131] on icon at bounding box center [213, 133] width 7 height 5
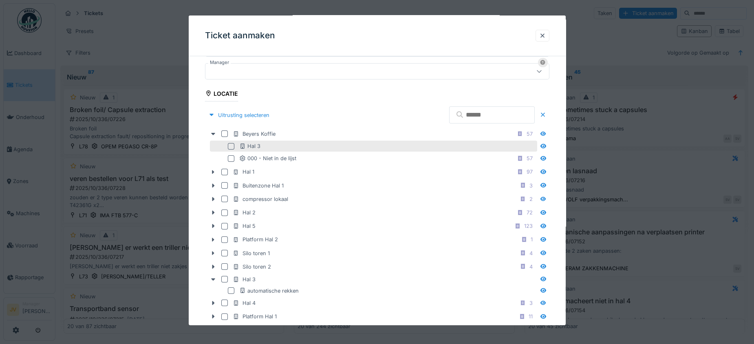
click at [268, 142] on div "Hal 3" at bounding box center [387, 146] width 296 height 8
drag, startPoint x: 268, startPoint y: 142, endPoint x: 257, endPoint y: 139, distance: 11.4
click at [258, 139] on fieldset "Ik ga dit ticket behandelen Categorie Tickettype Verplicht 4. Technical issue *…" at bounding box center [377, 271] width 345 height 824
click at [231, 144] on icon at bounding box center [231, 146] width 5 height 4
click at [546, 35] on div at bounding box center [542, 36] width 7 height 8
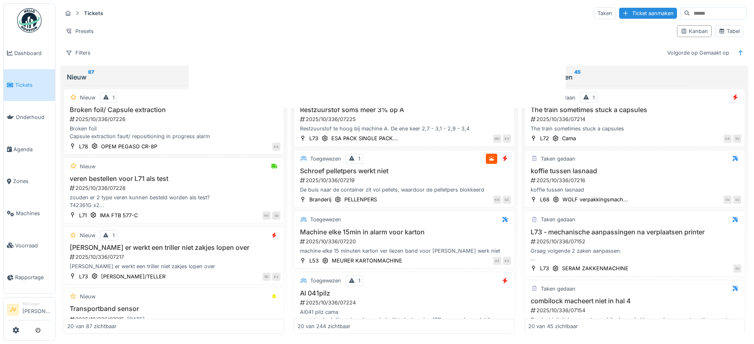
scroll to position [0, 0]
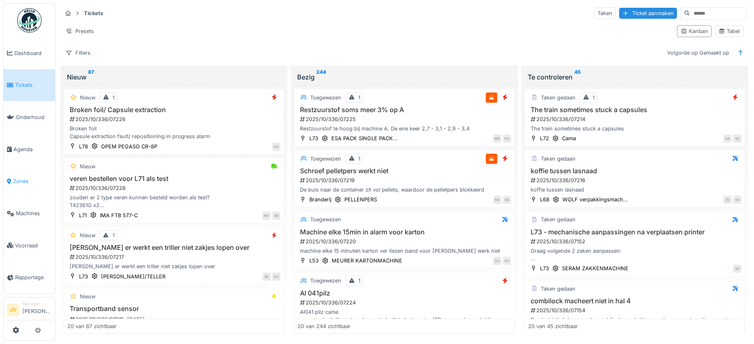
click at [22, 178] on span "Zones" at bounding box center [32, 181] width 39 height 8
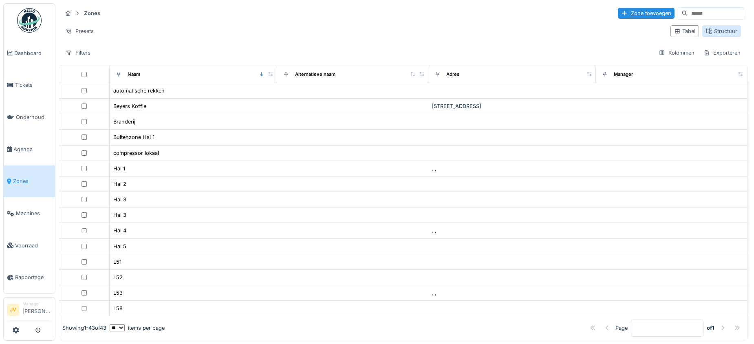
click at [706, 34] on div "Structuur" at bounding box center [721, 31] width 31 height 8
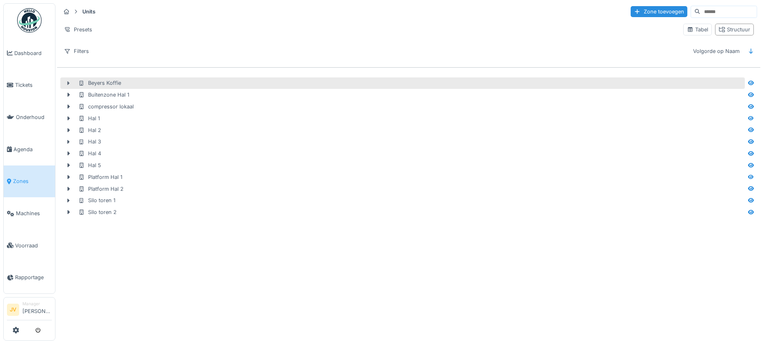
click at [67, 82] on icon at bounding box center [68, 83] width 7 height 5
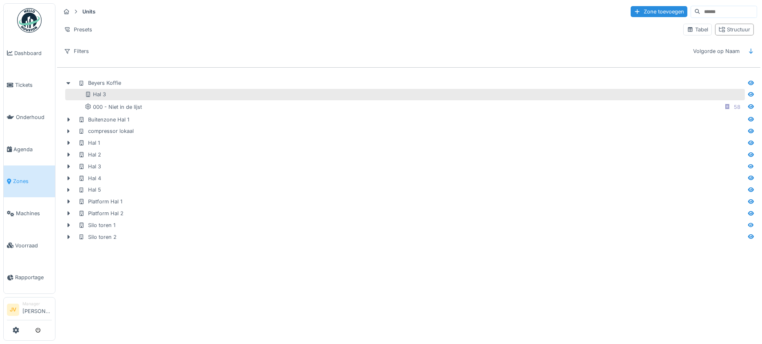
click at [131, 94] on div "Hal 3" at bounding box center [414, 95] width 659 height 8
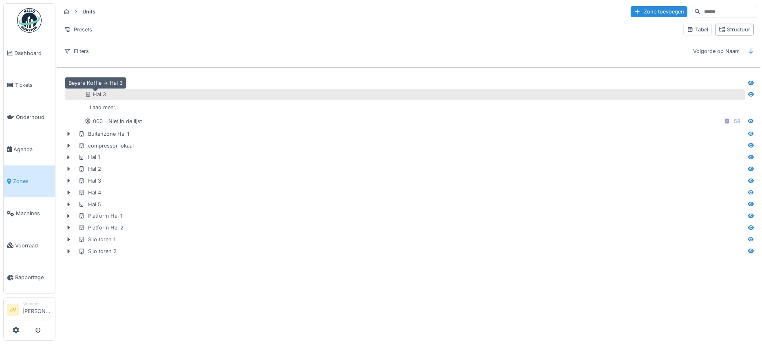
click at [89, 93] on icon at bounding box center [88, 94] width 4 height 5
click at [89, 93] on icon at bounding box center [88, 94] width 7 height 5
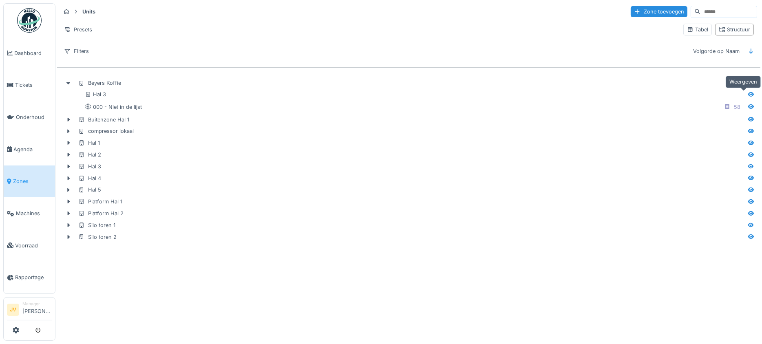
click at [748, 95] on icon at bounding box center [751, 94] width 6 height 4
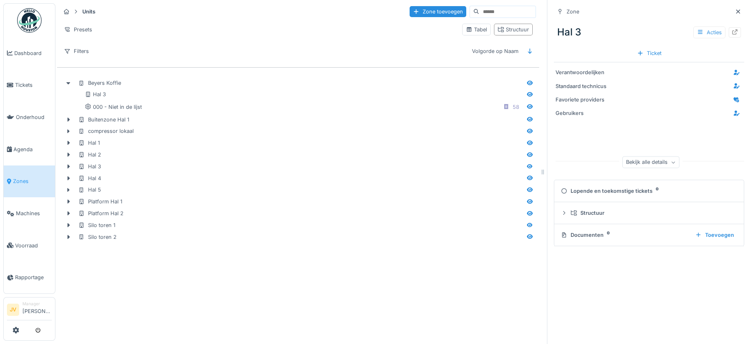
click at [698, 33] on div "Acties" at bounding box center [710, 33] width 32 height 12
click at [674, 84] on div "Archiveren" at bounding box center [667, 86] width 67 height 12
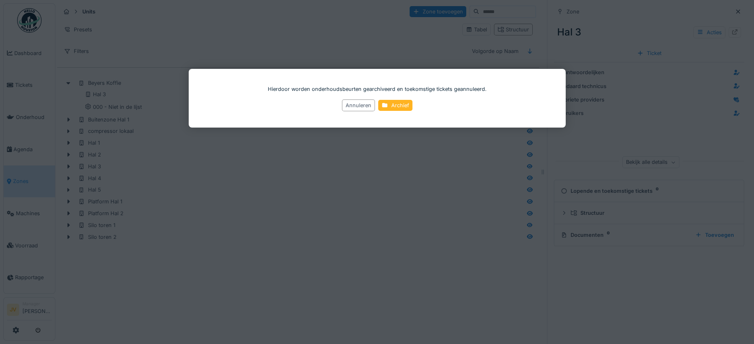
click at [395, 104] on div "Archief" at bounding box center [395, 105] width 34 height 11
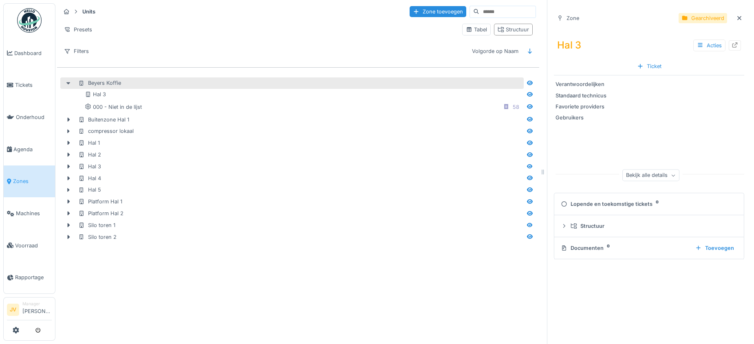
click at [66, 82] on icon at bounding box center [68, 83] width 7 height 5
click at [67, 83] on icon at bounding box center [68, 83] width 7 height 5
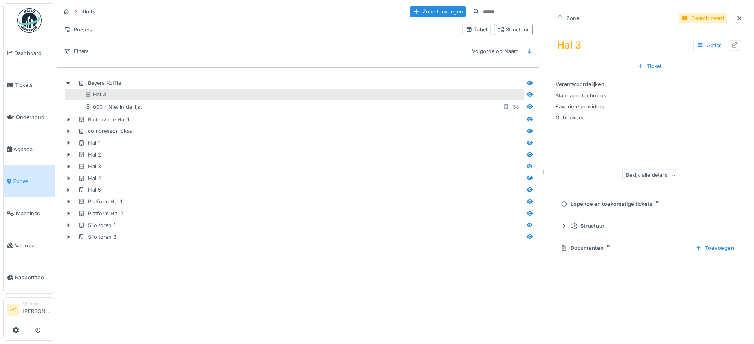
click at [113, 94] on div "Hal 3" at bounding box center [304, 95] width 438 height 8
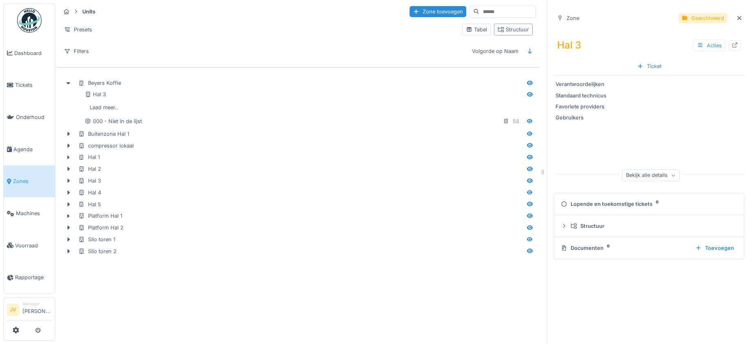
click at [694, 42] on div "Acties" at bounding box center [710, 46] width 32 height 12
click at [646, 66] on div "Bewerken" at bounding box center [655, 63] width 91 height 12
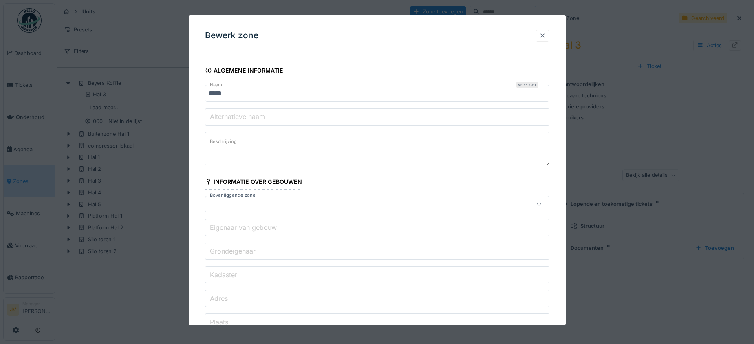
click at [546, 32] on div at bounding box center [542, 36] width 7 height 8
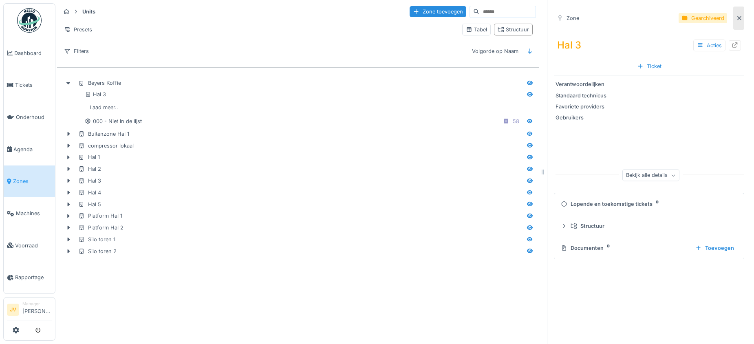
click at [738, 19] on icon at bounding box center [740, 18] width 4 height 4
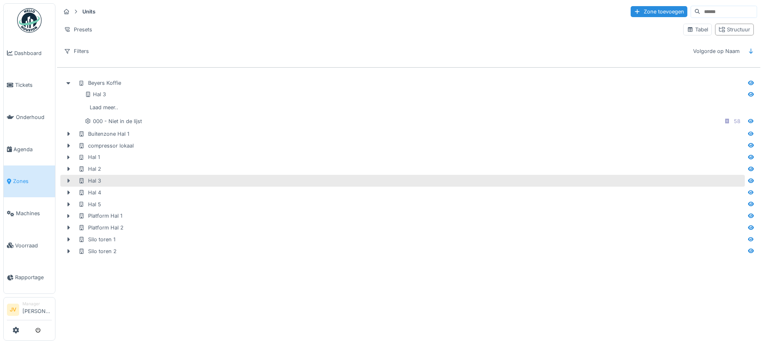
click at [63, 178] on div at bounding box center [68, 181] width 13 height 9
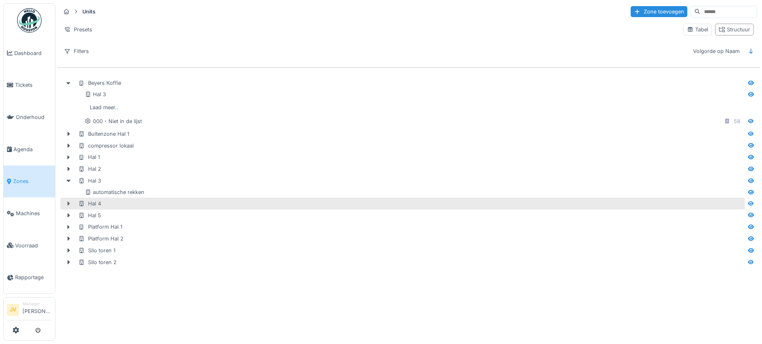
click at [69, 202] on icon at bounding box center [68, 203] width 7 height 5
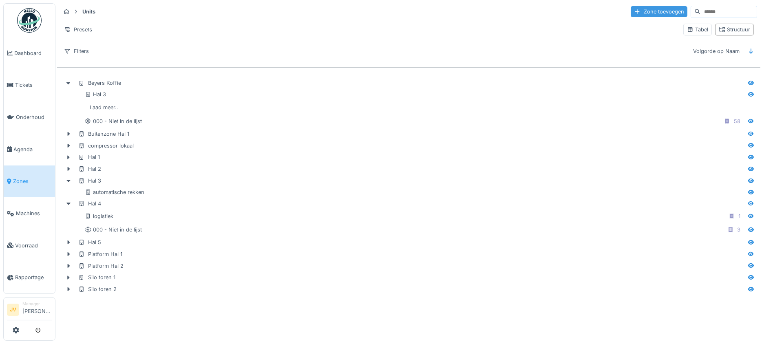
click at [646, 11] on div "Zone toevoegen" at bounding box center [659, 11] width 57 height 11
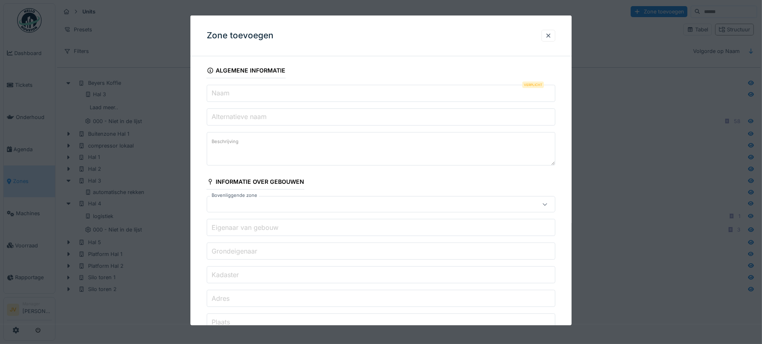
click at [241, 97] on input "Naam" at bounding box center [381, 93] width 349 height 17
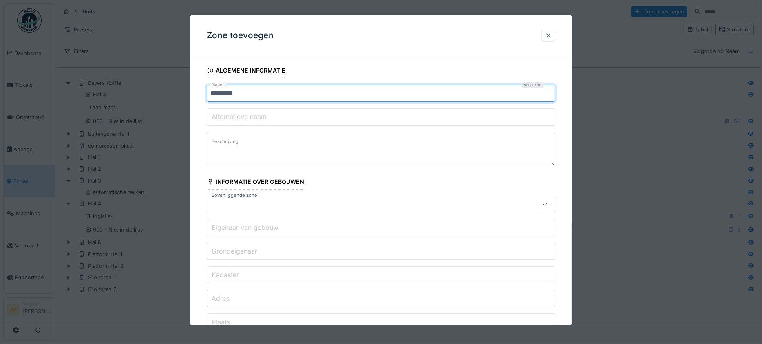
type input "*********"
click at [547, 201] on div at bounding box center [545, 205] width 7 height 8
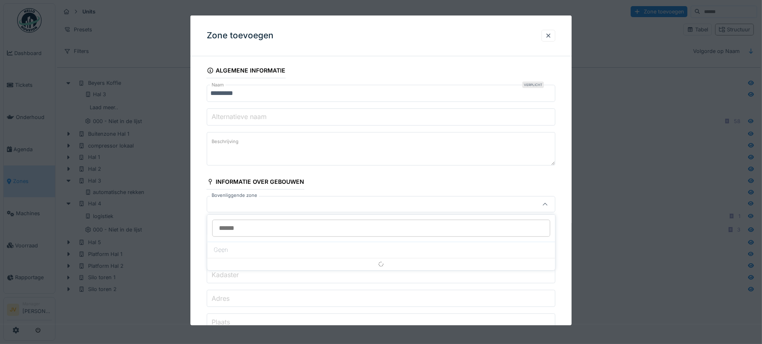
scroll to position [33, 0]
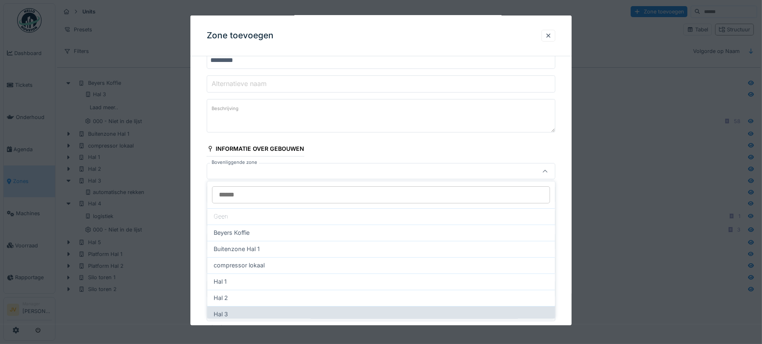
click at [249, 311] on div "Hal 3" at bounding box center [381, 314] width 335 height 9
type input "*****"
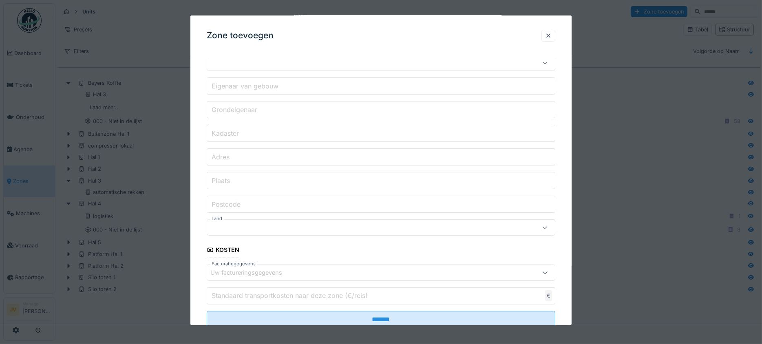
scroll to position [188, 0]
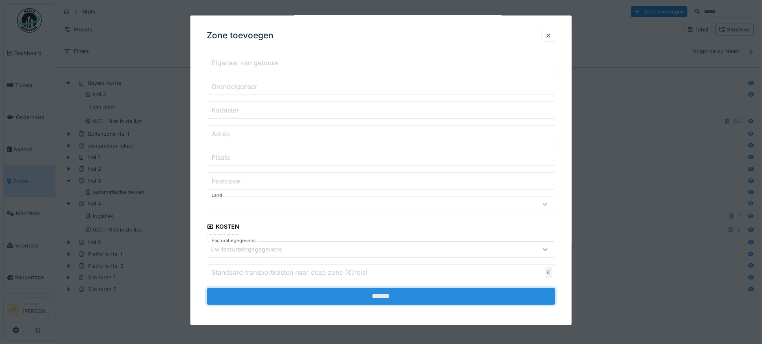
click at [332, 296] on input "*******" at bounding box center [381, 295] width 349 height 17
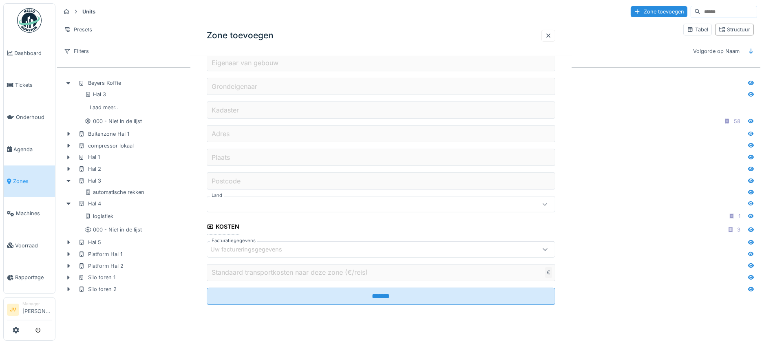
scroll to position [0, 0]
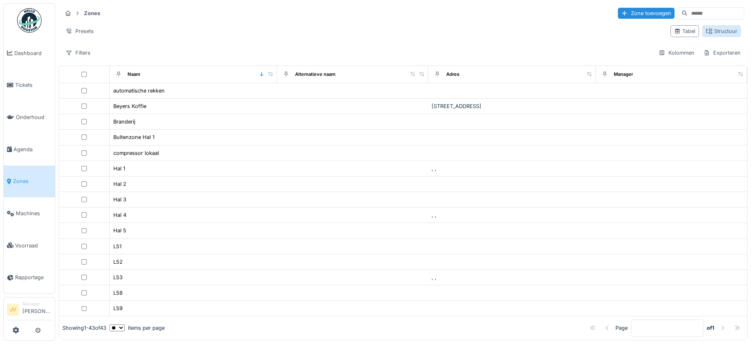
click at [706, 31] on div "Structuur" at bounding box center [721, 31] width 31 height 8
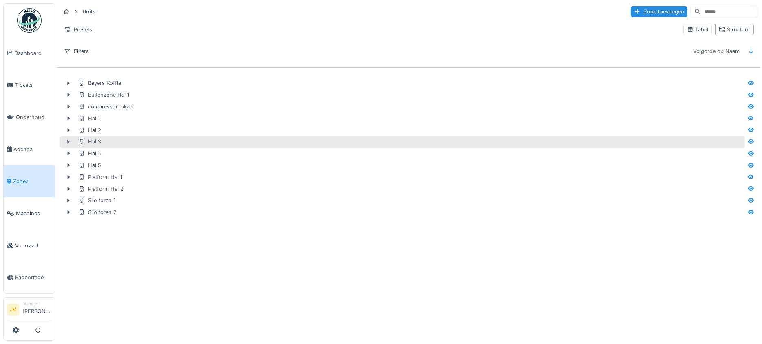
click at [69, 141] on icon at bounding box center [68, 141] width 7 height 5
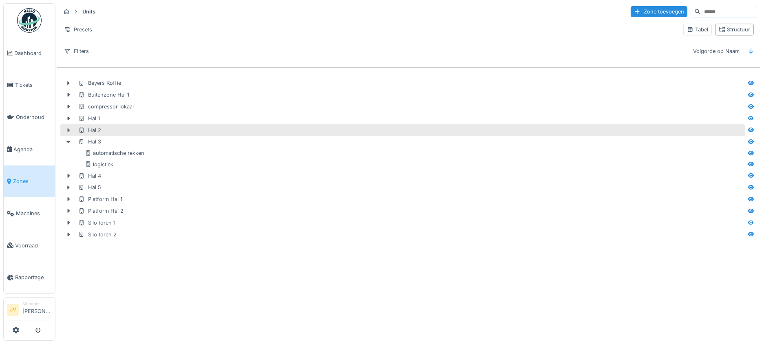
click at [68, 129] on icon at bounding box center [69, 130] width 2 height 4
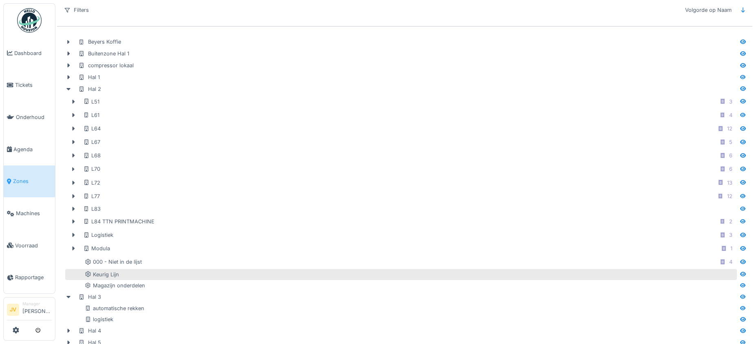
scroll to position [51, 0]
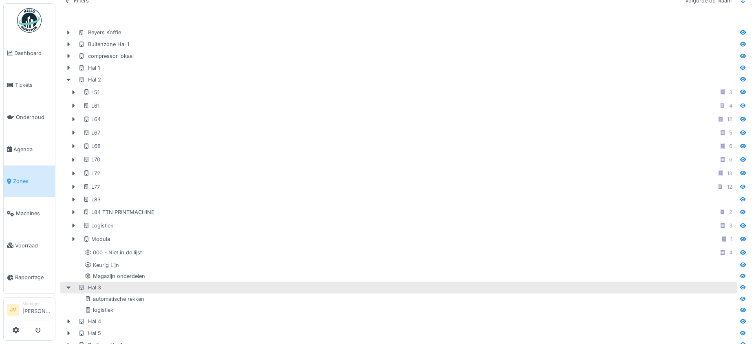
click at [69, 285] on icon at bounding box center [68, 287] width 7 height 5
click at [64, 283] on div at bounding box center [68, 287] width 13 height 9
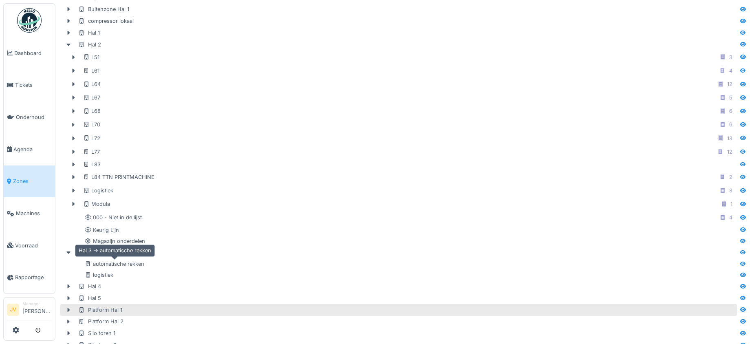
scroll to position [104, 0]
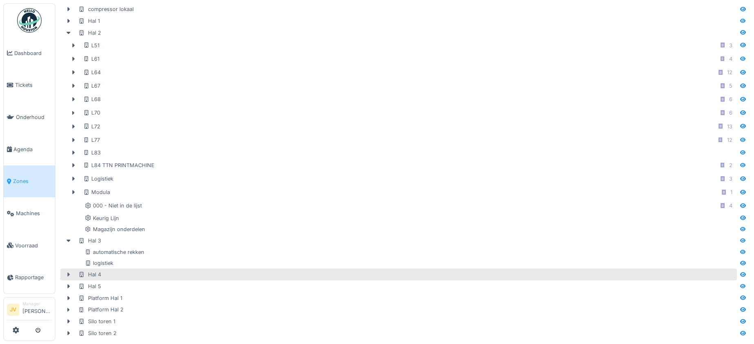
click at [70, 272] on icon at bounding box center [68, 274] width 7 height 5
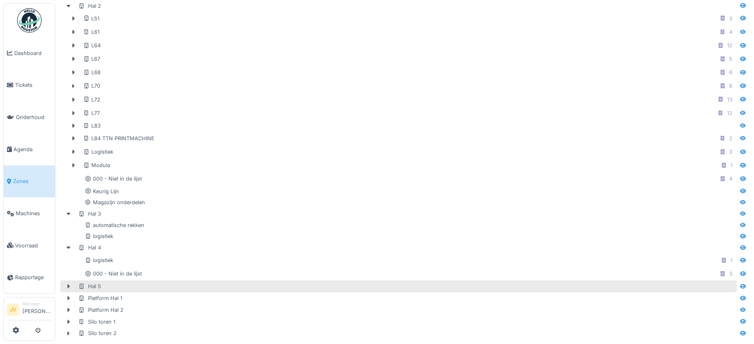
scroll to position [0, 0]
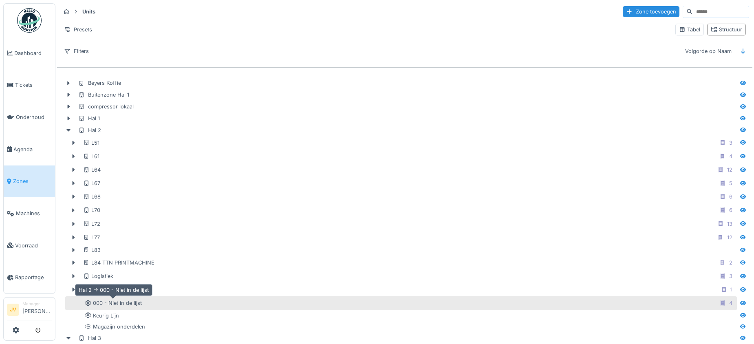
click at [100, 301] on div "000 - Niet in de lijst" at bounding box center [113, 303] width 57 height 8
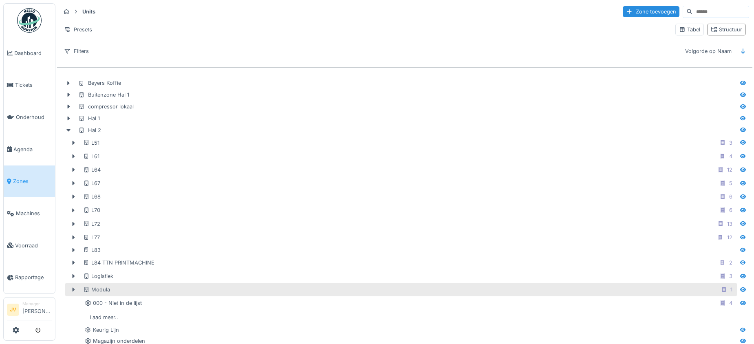
click at [73, 289] on icon at bounding box center [74, 290] width 2 height 4
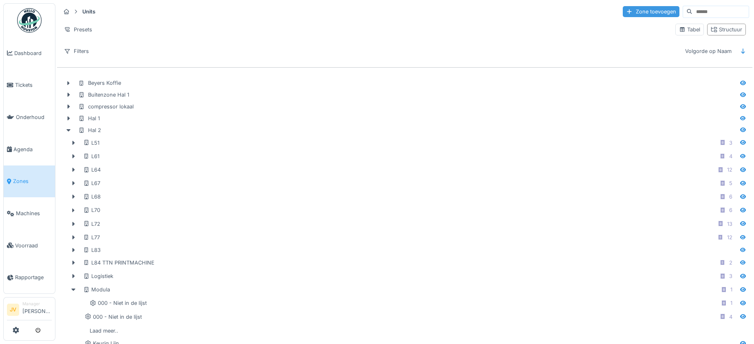
click at [634, 13] on div "Zone toevoegen" at bounding box center [651, 11] width 57 height 11
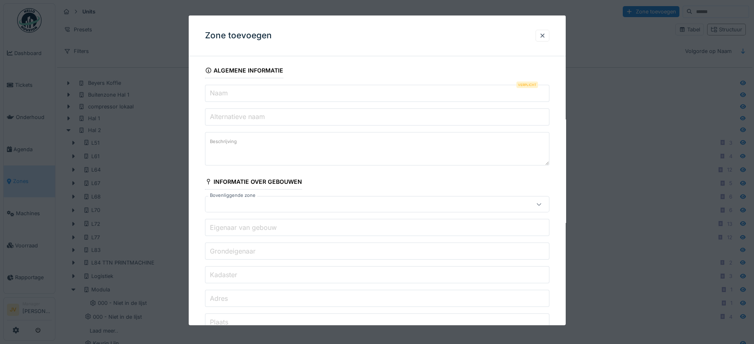
click at [241, 96] on input "Naam" at bounding box center [377, 93] width 345 height 17
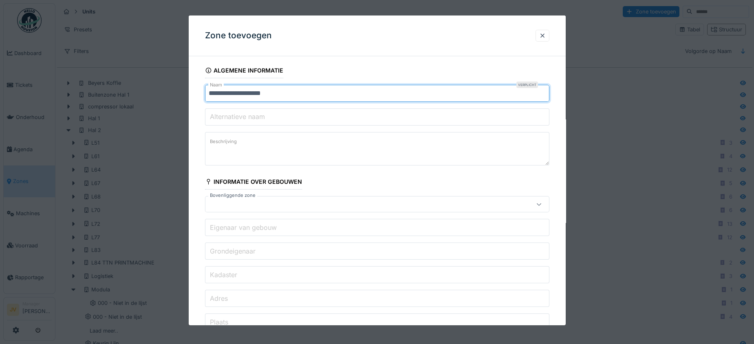
type input "**********"
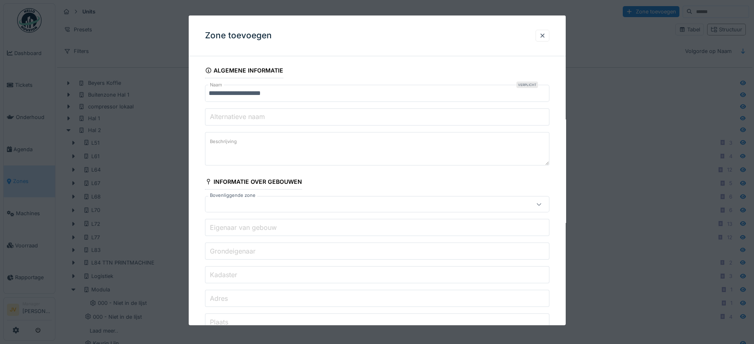
click at [541, 203] on icon at bounding box center [539, 204] width 7 height 5
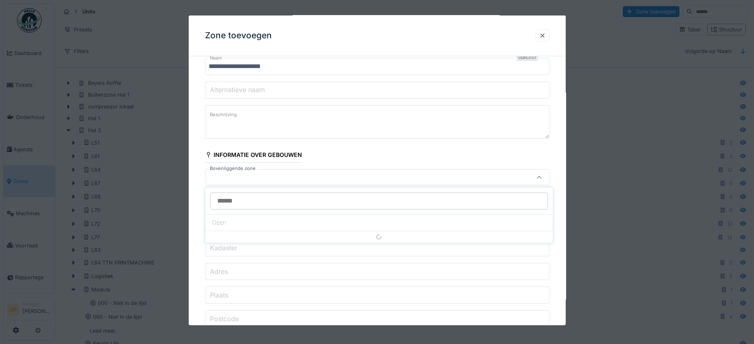
scroll to position [33, 0]
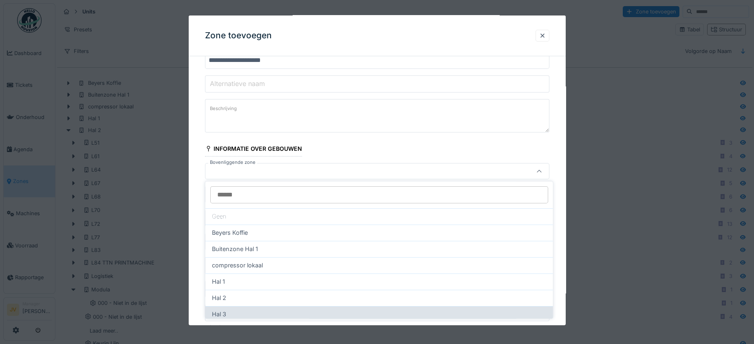
click at [334, 308] on div "Hal 3" at bounding box center [380, 314] width 348 height 16
type input "*****"
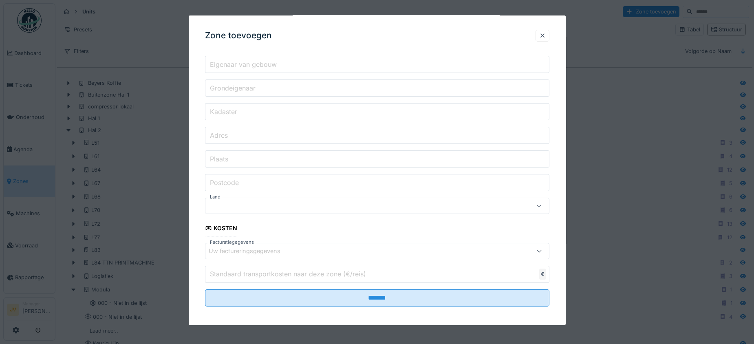
scroll to position [188, 0]
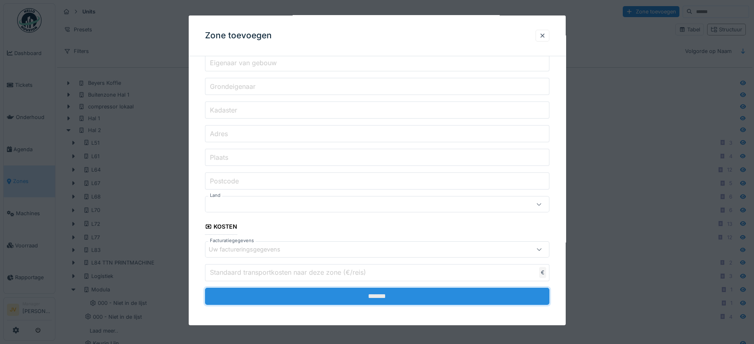
click at [341, 294] on input "*******" at bounding box center [377, 295] width 345 height 17
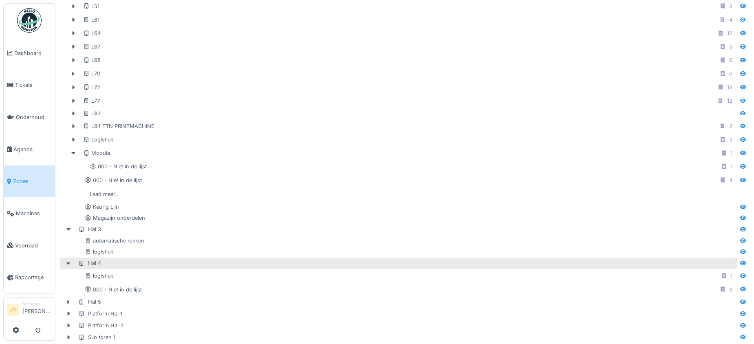
scroll to position [153, 0]
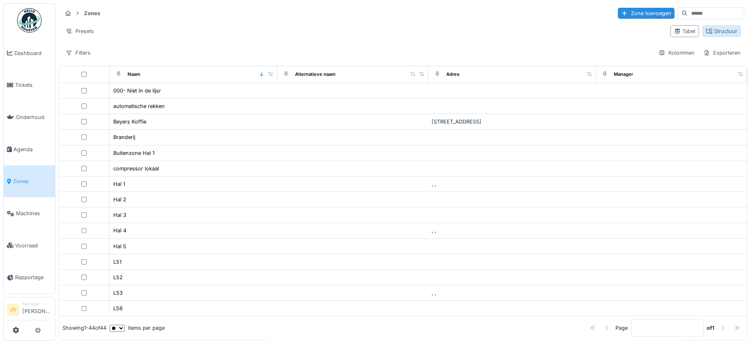
click at [703, 25] on div "Structuur" at bounding box center [722, 31] width 39 height 12
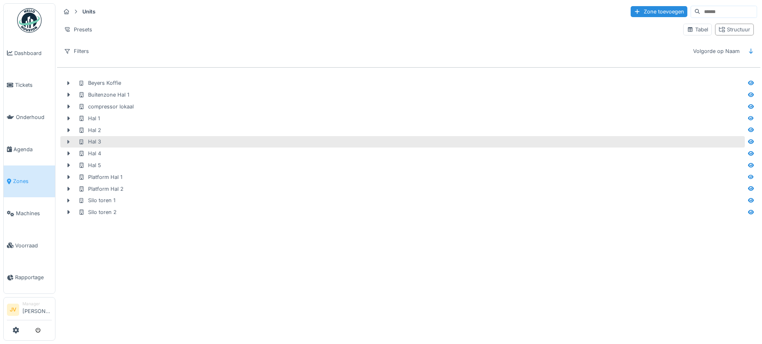
click at [69, 142] on icon at bounding box center [69, 142] width 2 height 4
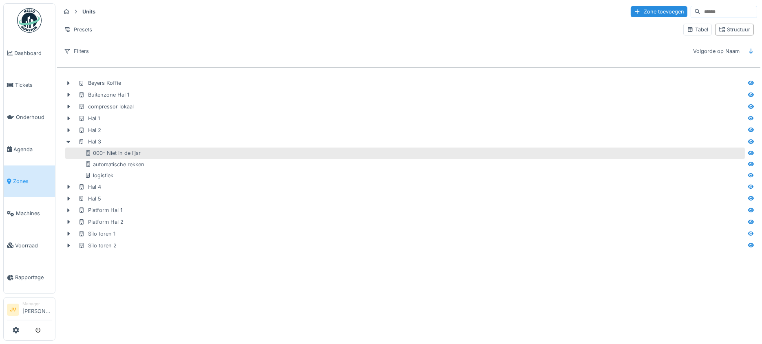
click at [170, 150] on div "000- Niet in de lijsr" at bounding box center [414, 153] width 659 height 8
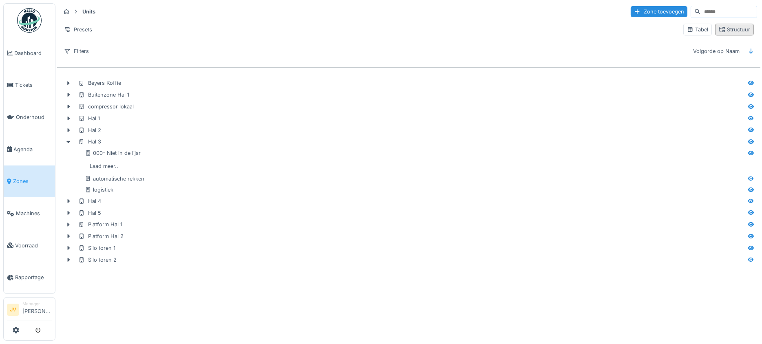
click at [733, 30] on div "Structuur" at bounding box center [734, 30] width 31 height 8
click at [721, 29] on div "Structuur" at bounding box center [734, 30] width 31 height 8
click at [730, 29] on div "Structuur" at bounding box center [734, 30] width 31 height 8
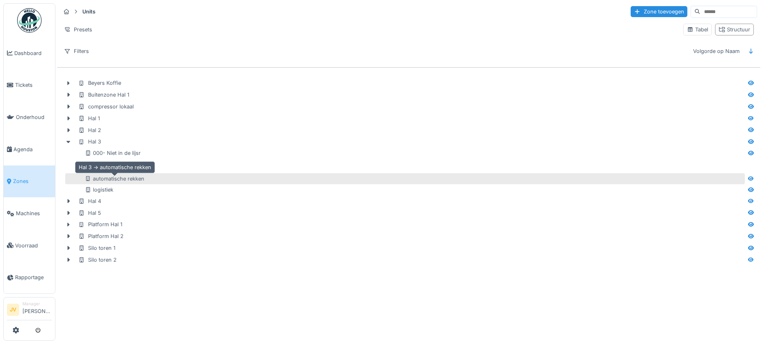
click at [142, 181] on div "automatische rekken" at bounding box center [115, 179] width 60 height 8
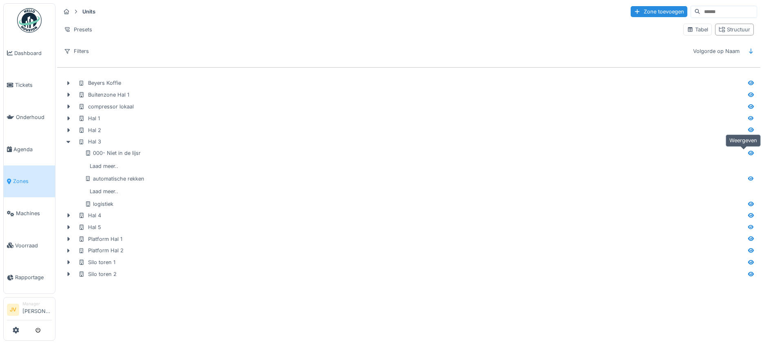
click at [748, 153] on icon at bounding box center [751, 153] width 6 height 4
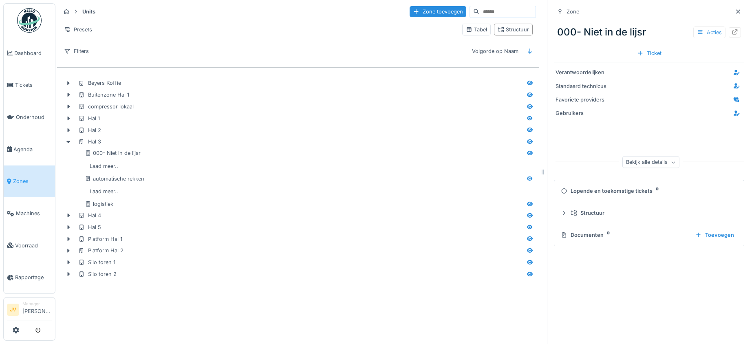
click at [694, 31] on div "Acties" at bounding box center [710, 33] width 32 height 12
click at [662, 52] on div "Bewerken" at bounding box center [667, 50] width 67 height 12
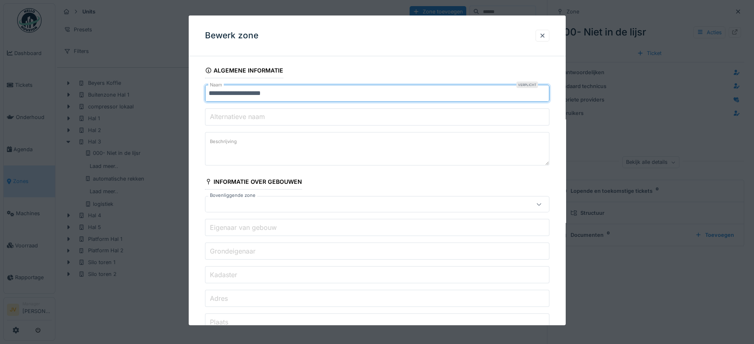
click at [278, 95] on input "**********" at bounding box center [377, 93] width 345 height 17
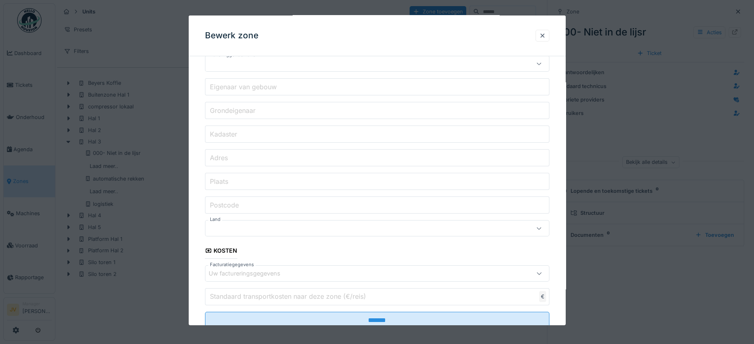
scroll to position [165, 0]
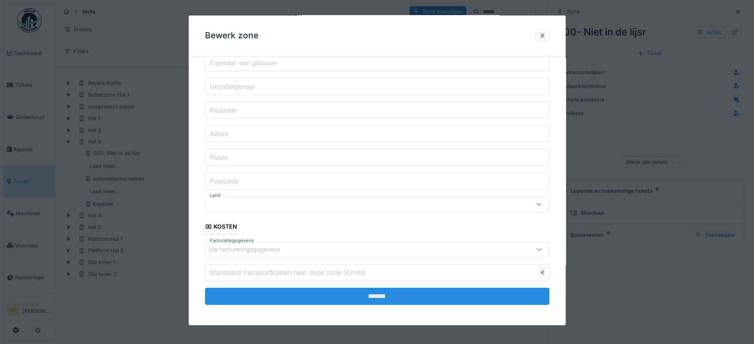
type input "**********"
click at [345, 293] on input "*******" at bounding box center [377, 295] width 345 height 17
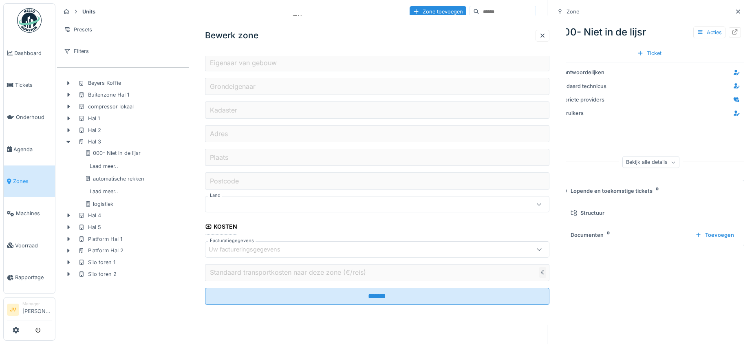
scroll to position [0, 0]
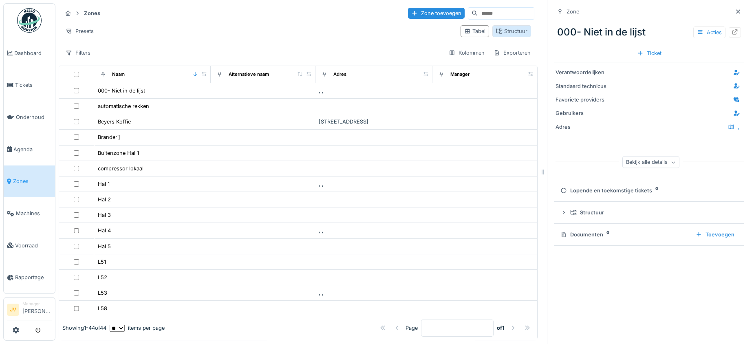
click at [496, 35] on div "Structuur" at bounding box center [511, 31] width 31 height 8
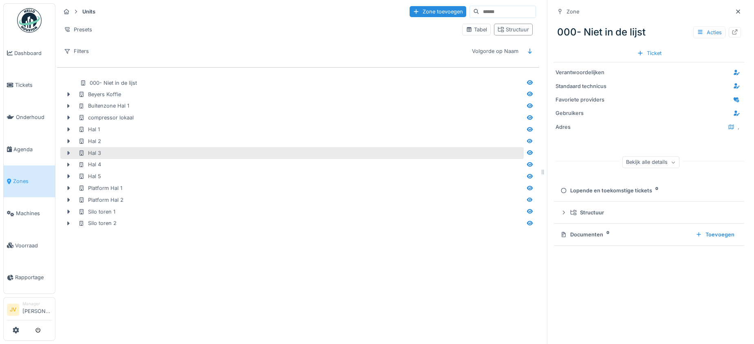
click at [64, 154] on div at bounding box center [68, 153] width 13 height 9
click at [67, 152] on icon at bounding box center [68, 152] width 7 height 5
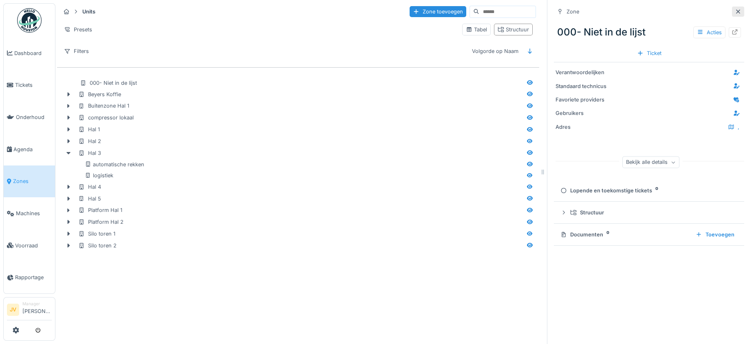
click at [735, 11] on icon at bounding box center [738, 11] width 7 height 5
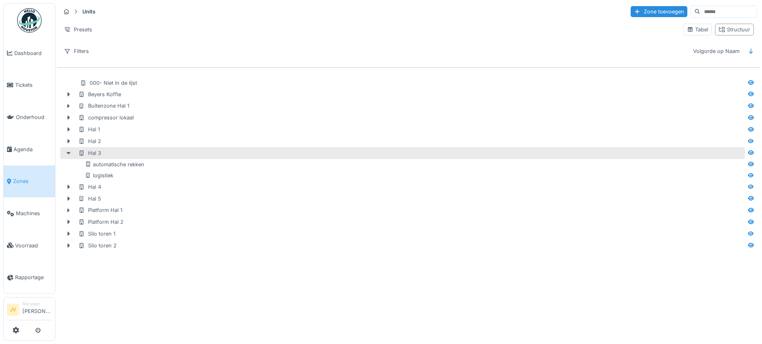
click at [68, 152] on icon at bounding box center [68, 152] width 7 height 5
click at [69, 155] on icon at bounding box center [69, 153] width 2 height 4
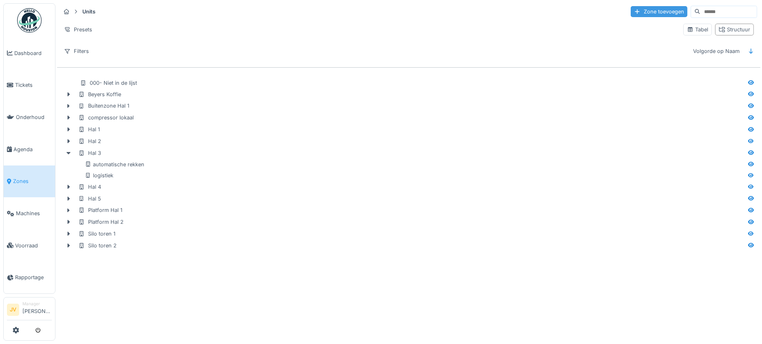
click at [638, 13] on div "Zone toevoegen" at bounding box center [659, 11] width 57 height 11
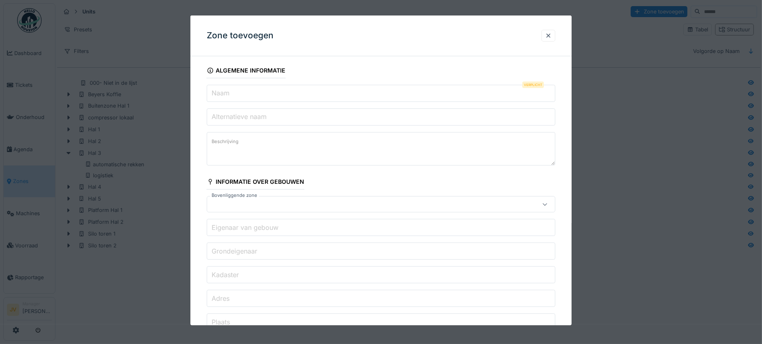
drag, startPoint x: 244, startPoint y: 88, endPoint x: 251, endPoint y: 90, distance: 7.1
click at [245, 88] on input "Naam" at bounding box center [381, 93] width 349 height 17
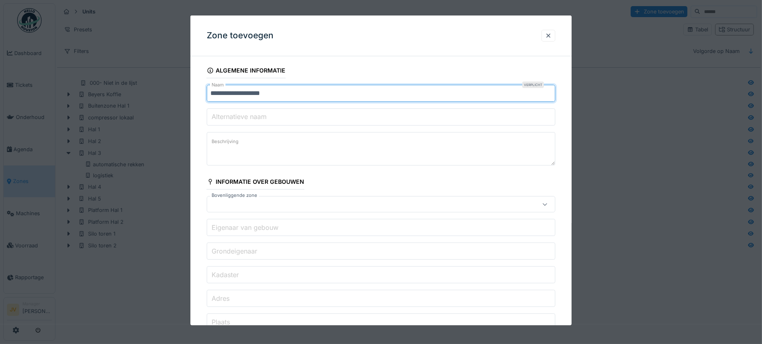
type input "**********"
type input "*"
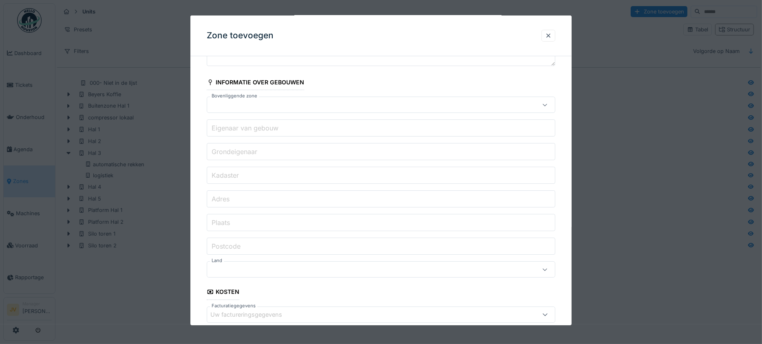
scroll to position [102, 0]
type input "**********"
click at [544, 101] on icon at bounding box center [545, 102] width 7 height 5
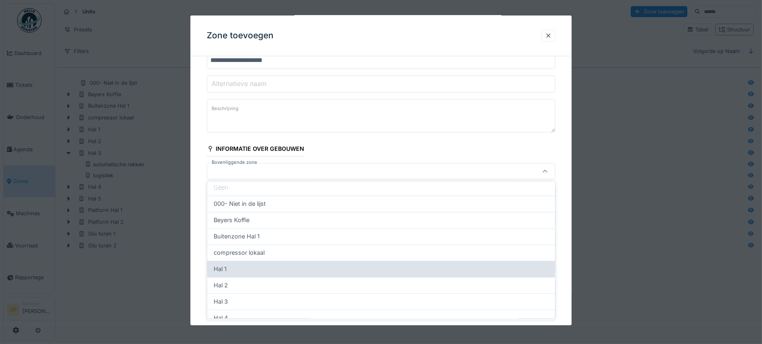
scroll to position [51, 0]
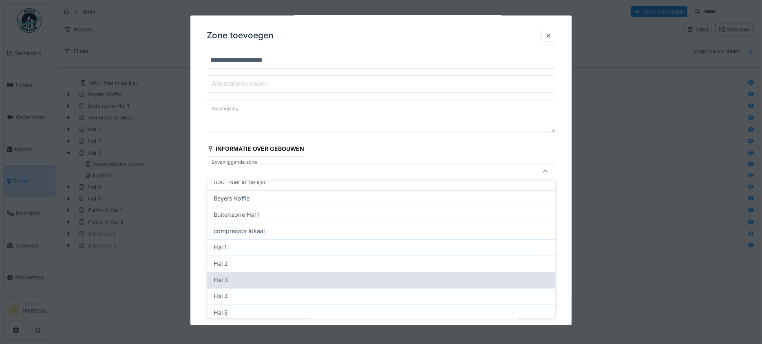
click at [255, 280] on div "Hal 3" at bounding box center [381, 280] width 335 height 9
type input "*****"
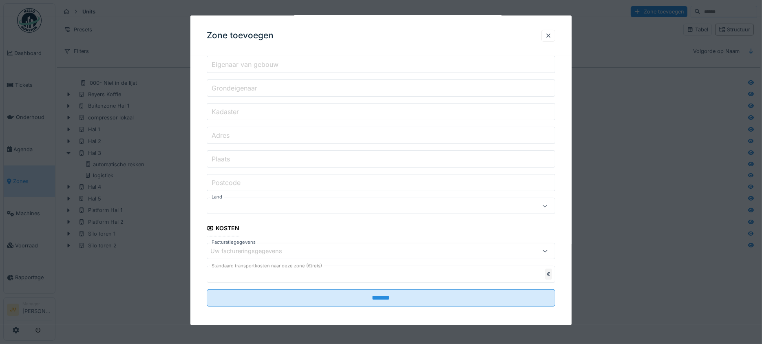
scroll to position [188, 0]
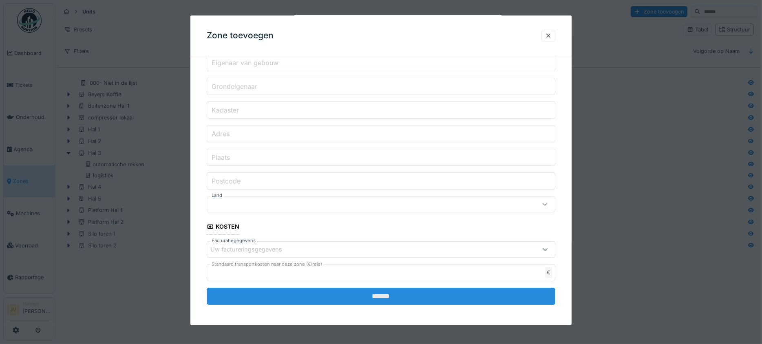
click at [355, 292] on input "*******" at bounding box center [381, 295] width 349 height 17
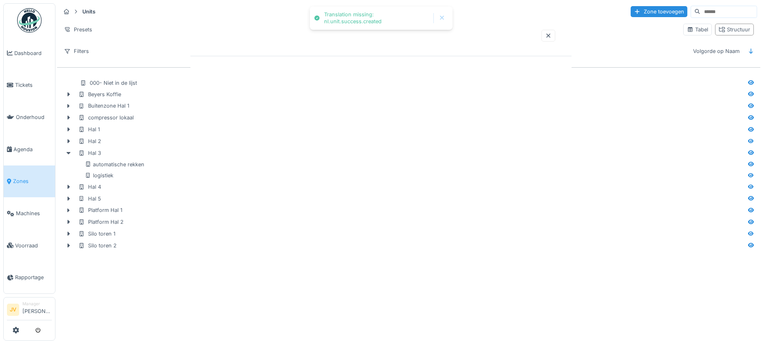
scroll to position [0, 0]
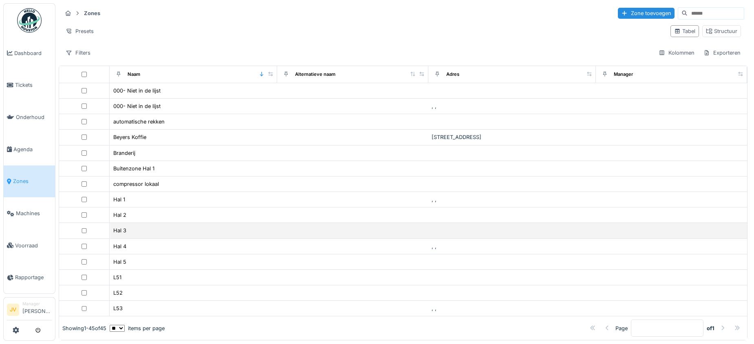
click at [126, 229] on div "Hal 3" at bounding box center [193, 230] width 161 height 9
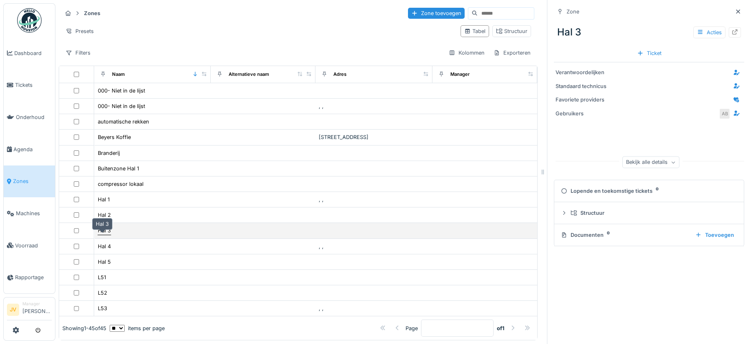
click at [104, 234] on div "Hal 3" at bounding box center [104, 231] width 13 height 8
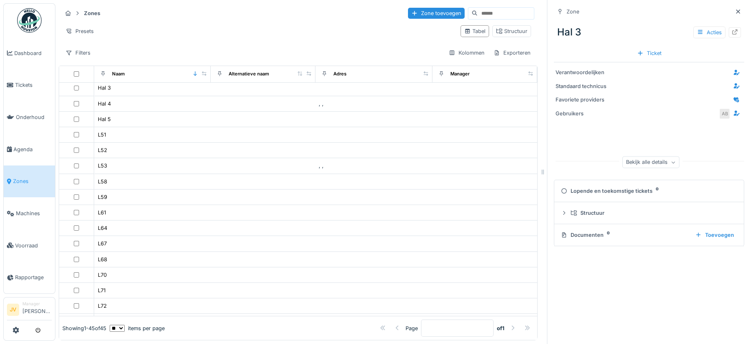
scroll to position [255, 0]
click at [571, 211] on div "Structuur" at bounding box center [653, 213] width 164 height 8
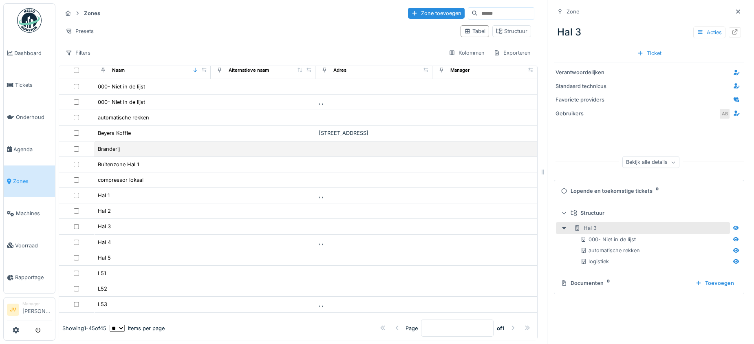
scroll to position [0, 0]
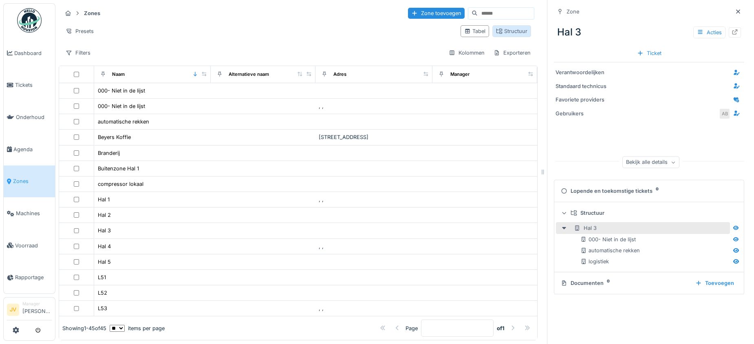
click at [496, 35] on div "Structuur" at bounding box center [511, 31] width 31 height 8
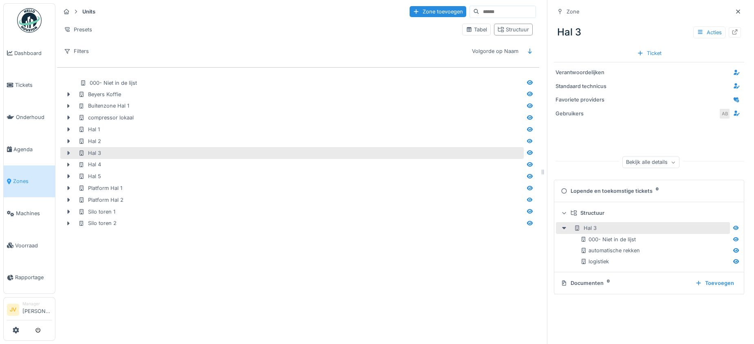
click at [69, 150] on div at bounding box center [68, 153] width 13 height 9
